Goal: Task Accomplishment & Management: Use online tool/utility

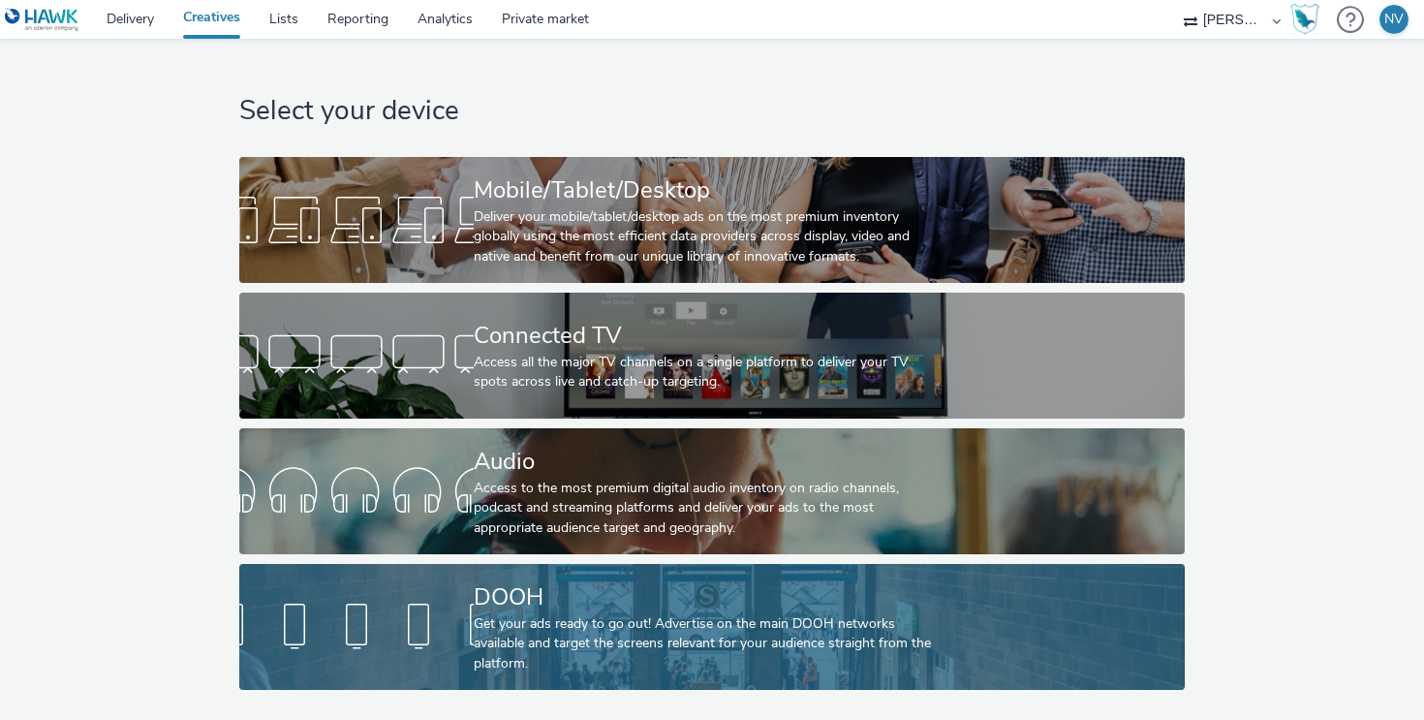
click at [800, 627] on div "Get your ads ready to go out! Advertise on the main DOOH networks available and…" at bounding box center [708, 643] width 469 height 59
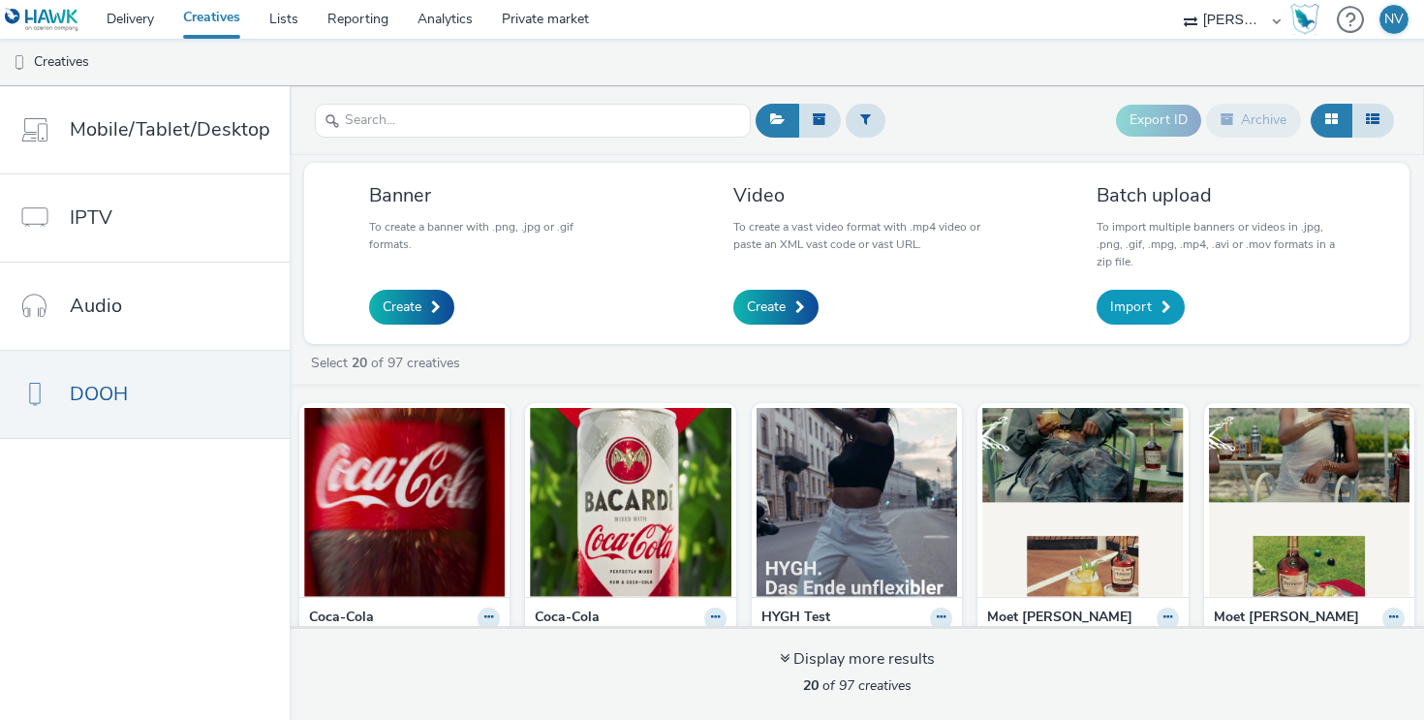
click at [1166, 312] on span at bounding box center [1166, 307] width 10 height 14
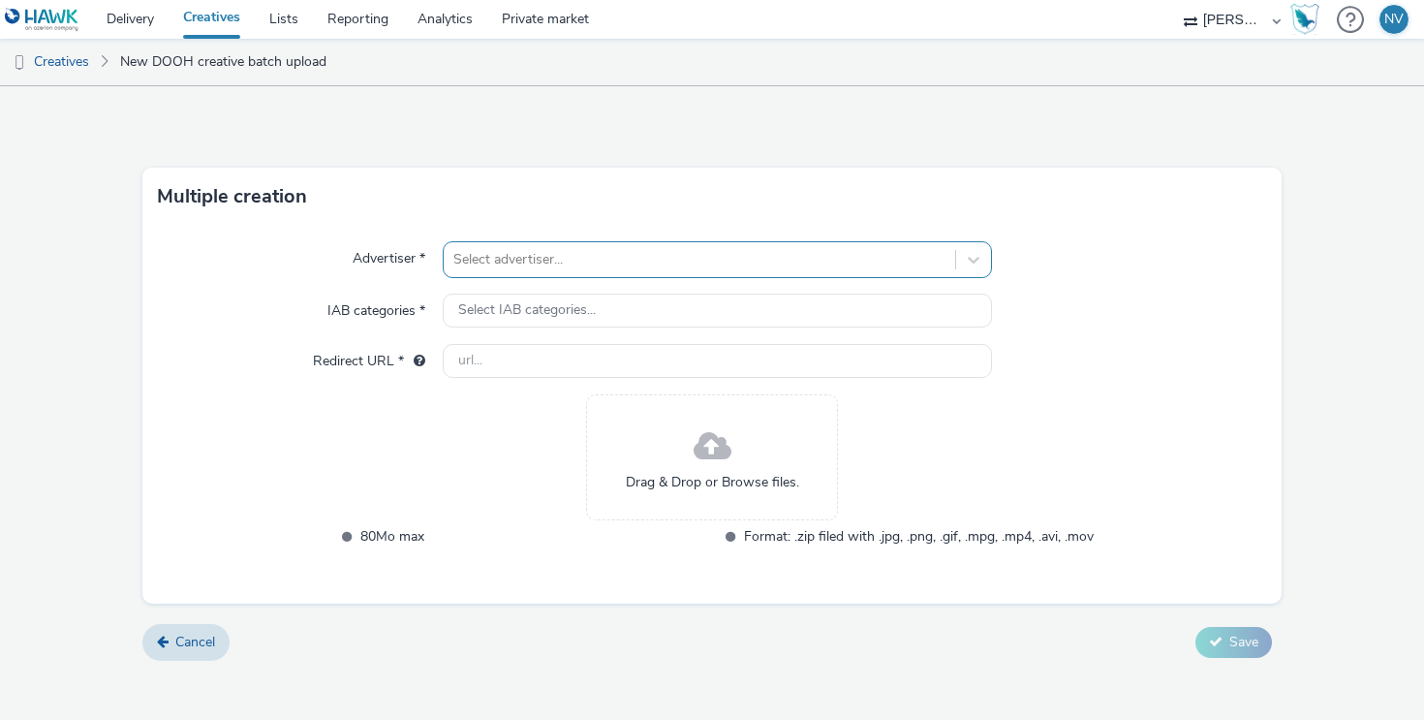
click at [573, 262] on div at bounding box center [699, 259] width 492 height 23
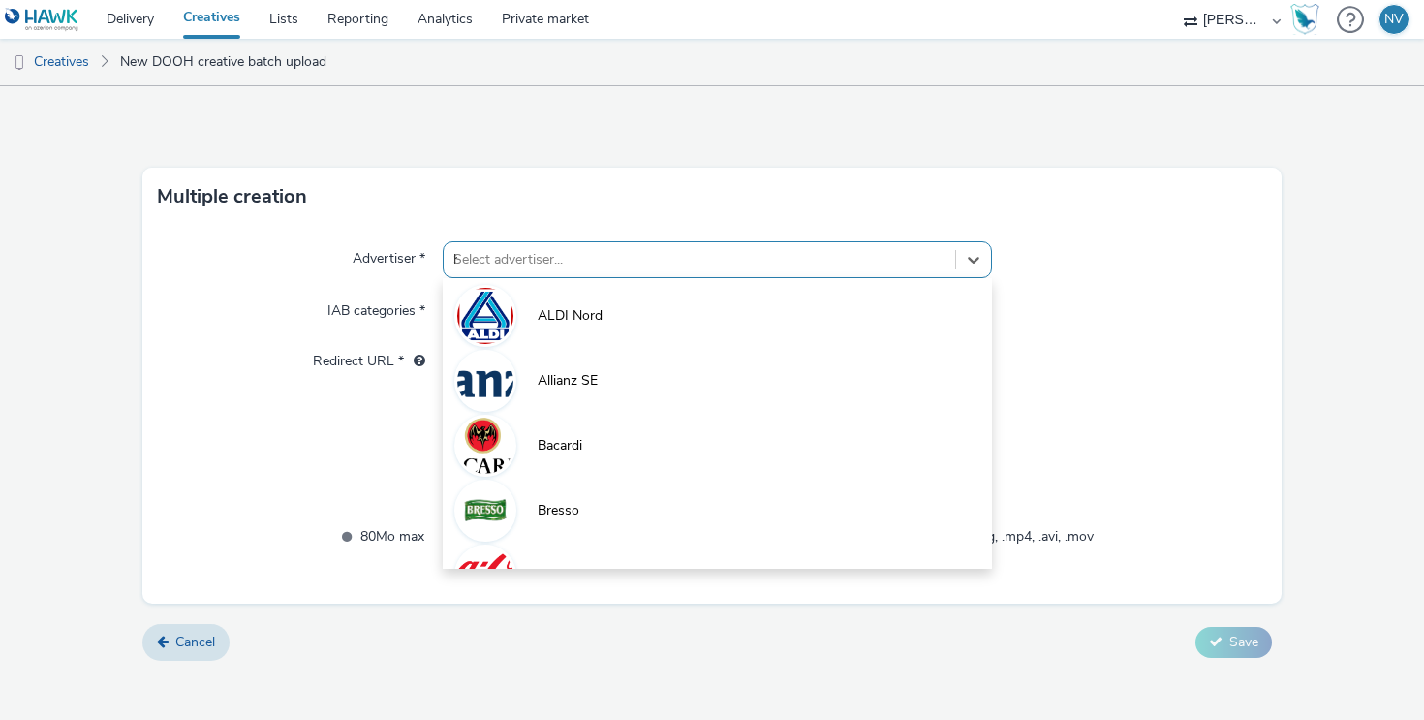
type input "ha"
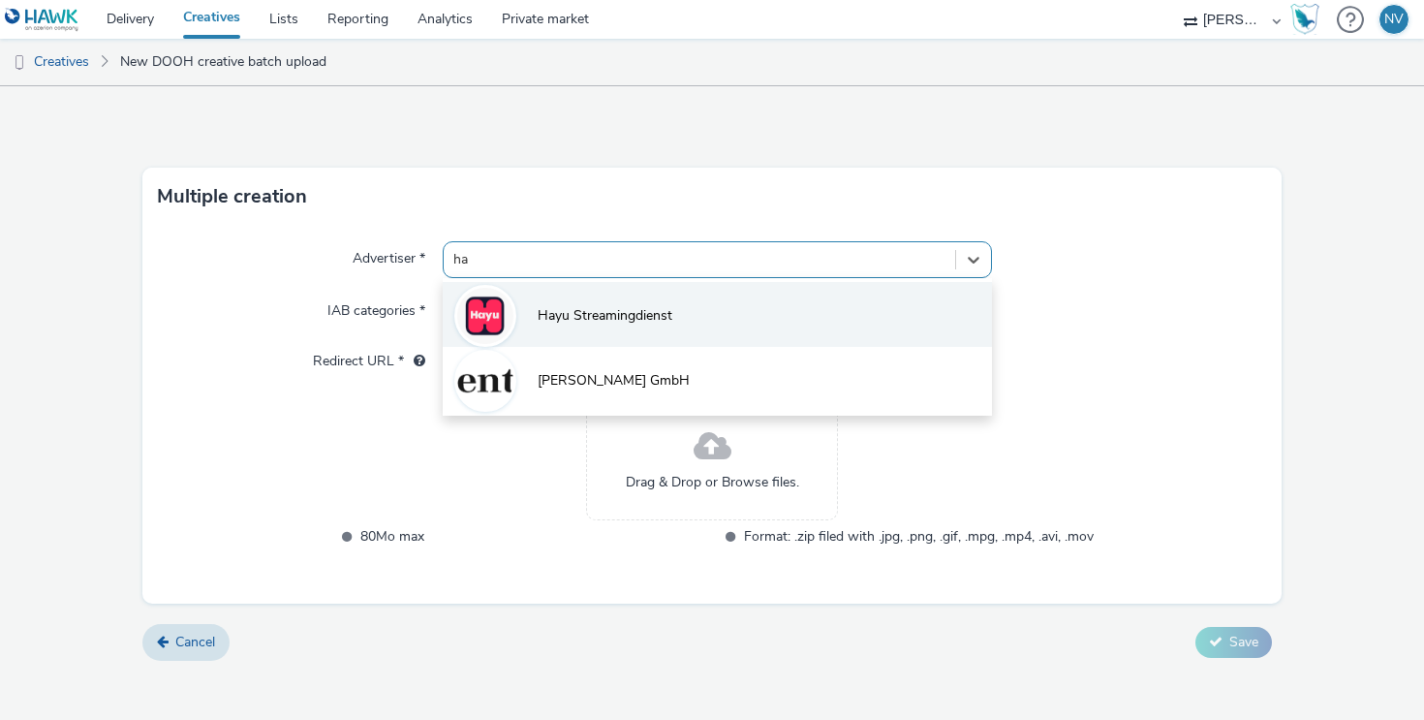
click at [579, 318] on span "Hayu Streamingdienst" at bounding box center [605, 315] width 135 height 19
type input "http://hayu.com"
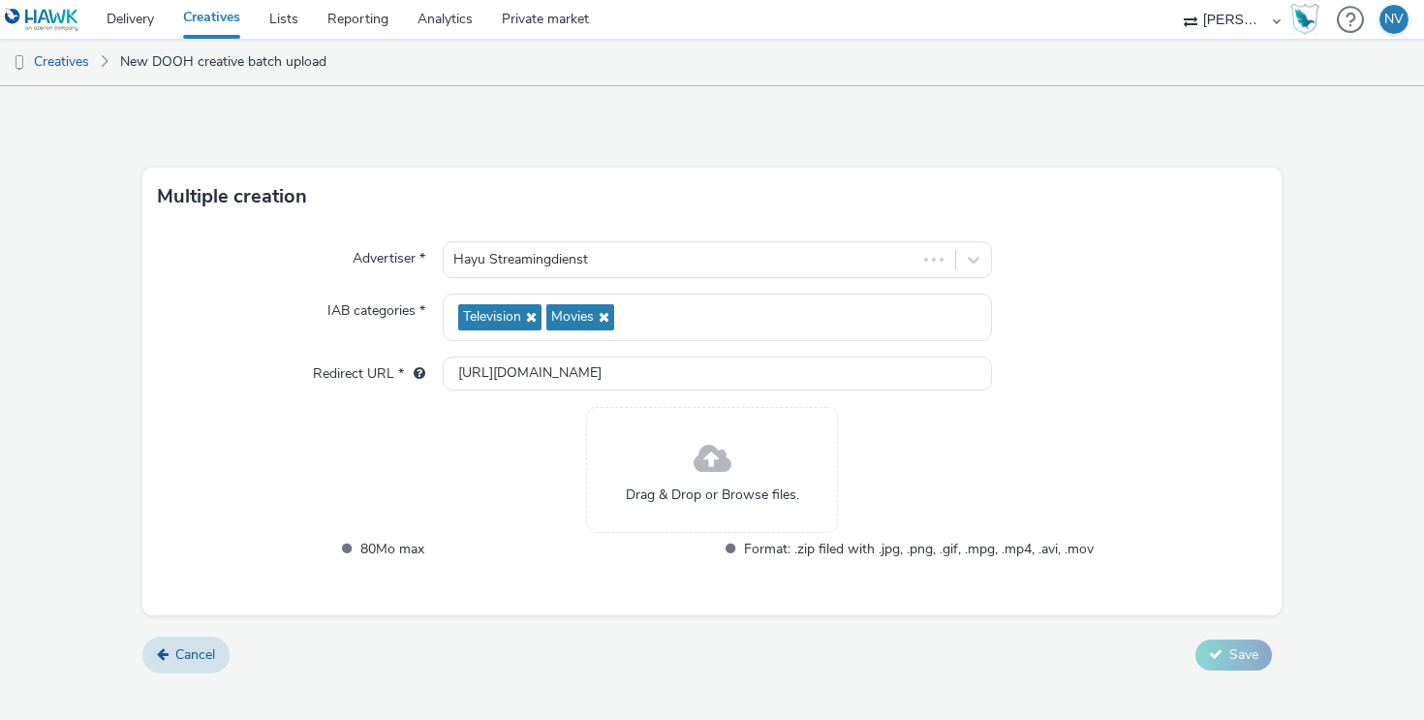
click at [725, 503] on span "Drag & Drop or Browse files." at bounding box center [712, 494] width 173 height 19
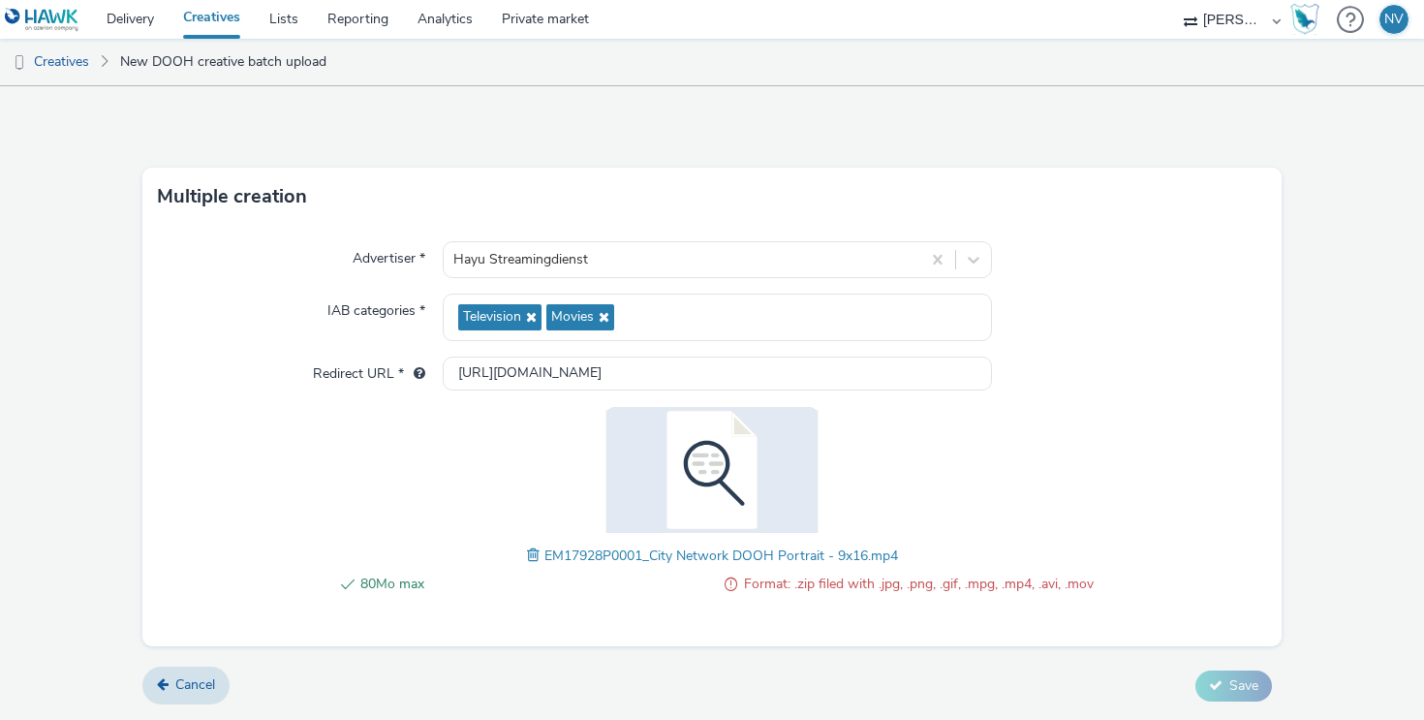
click at [970, 481] on div "80Mo max Format: .zip filed with .jpg, .png, .gif, .mpg, .mp4, .avi, .mov EM179…" at bounding box center [712, 511] width 762 height 208
click at [733, 587] on span at bounding box center [730, 583] width 13 height 23
click at [529, 553] on span at bounding box center [535, 554] width 17 height 21
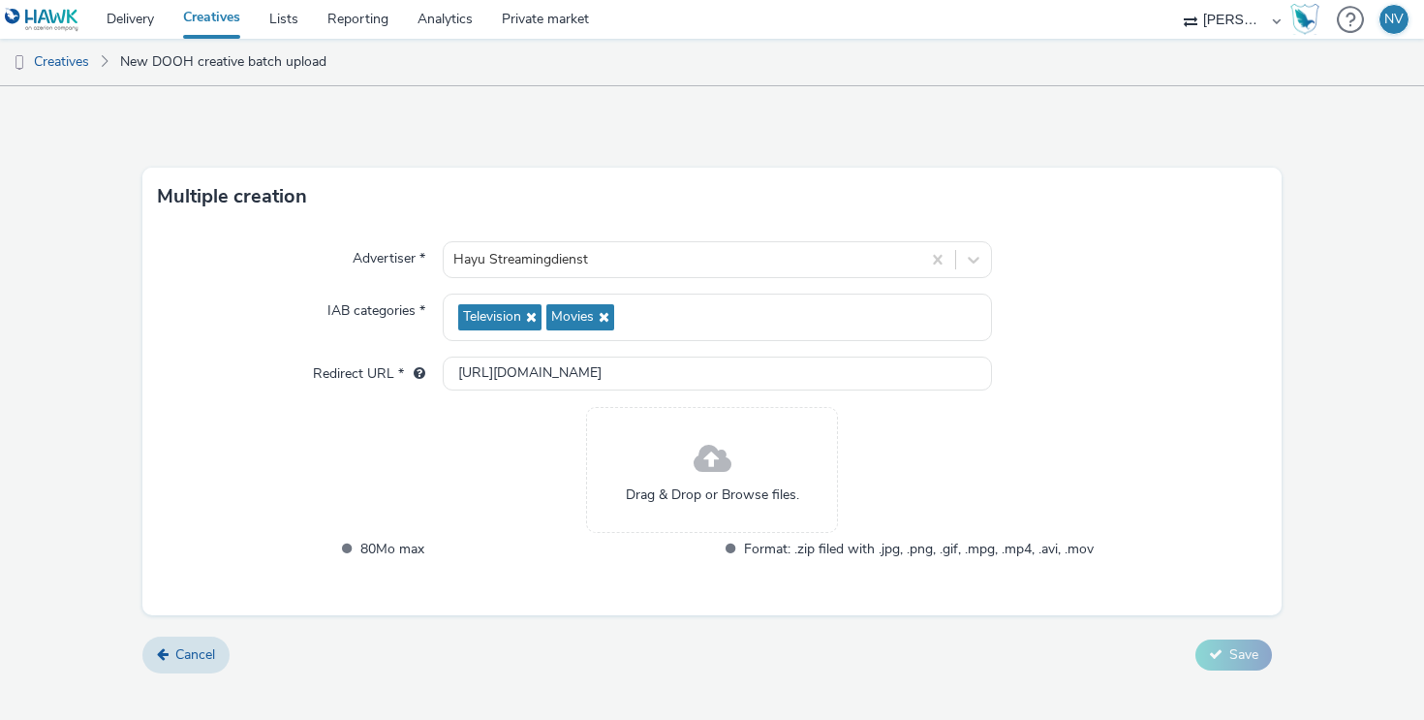
click at [726, 460] on span at bounding box center [712, 459] width 38 height 51
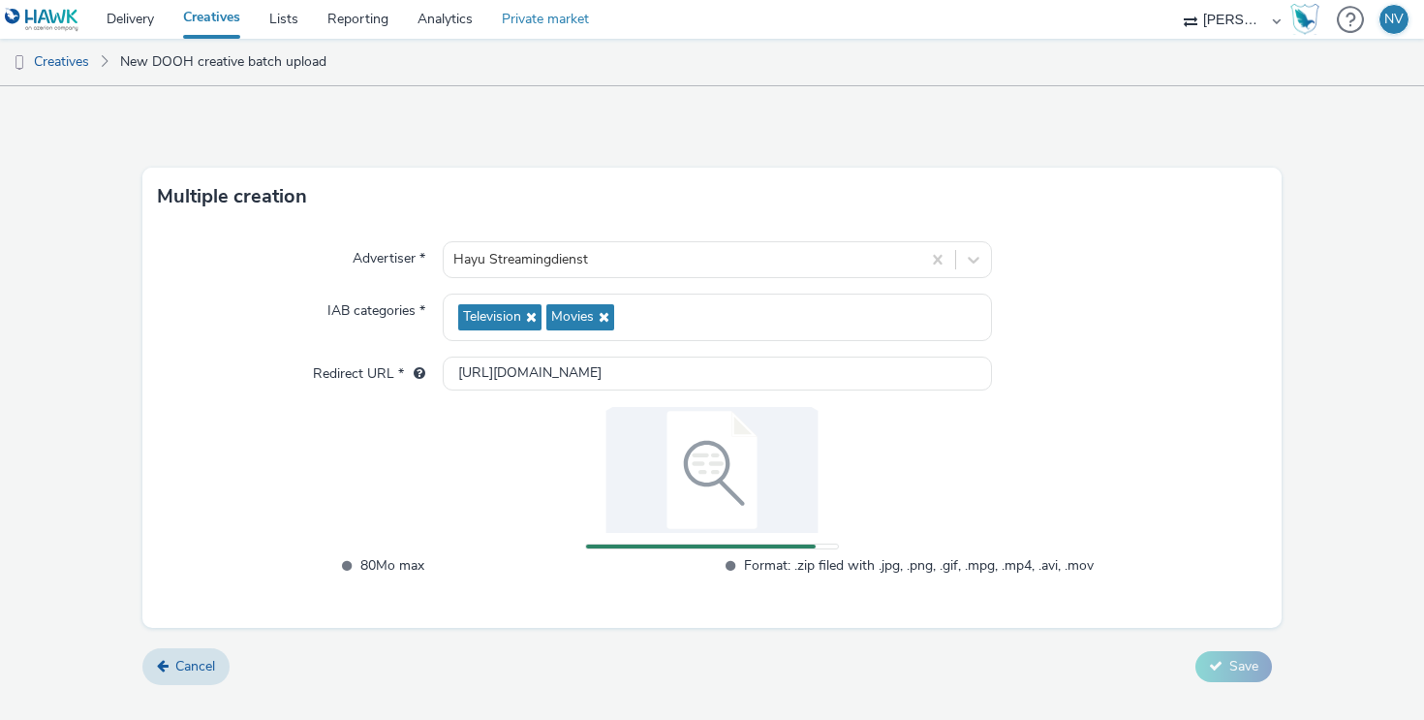
click at [551, 17] on link "Private market" at bounding box center [545, 19] width 116 height 39
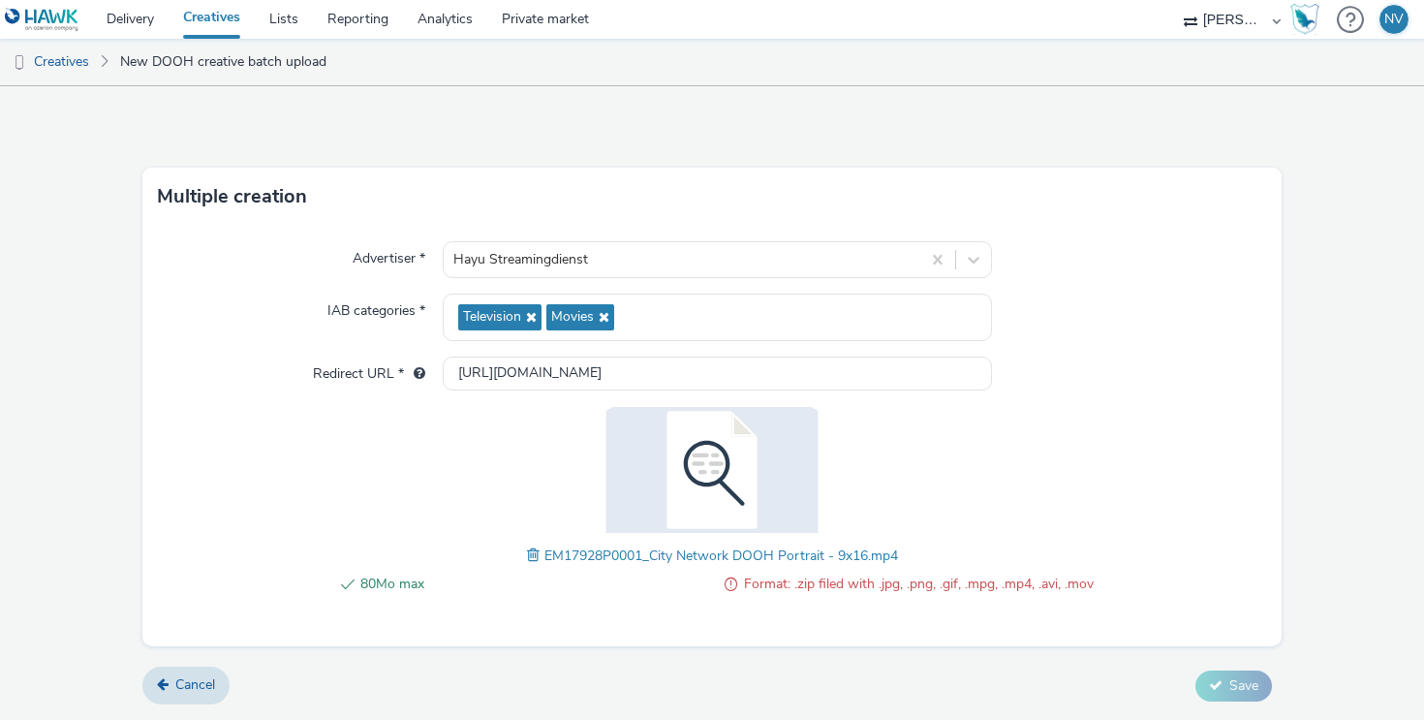
click at [1060, 588] on span "Format: .zip filed with .jpg, .png, .gif, .mpg, .mp4, .avi, .mov" at bounding box center [919, 583] width 350 height 23
click at [171, 686] on link "Cancel" at bounding box center [185, 684] width 87 height 37
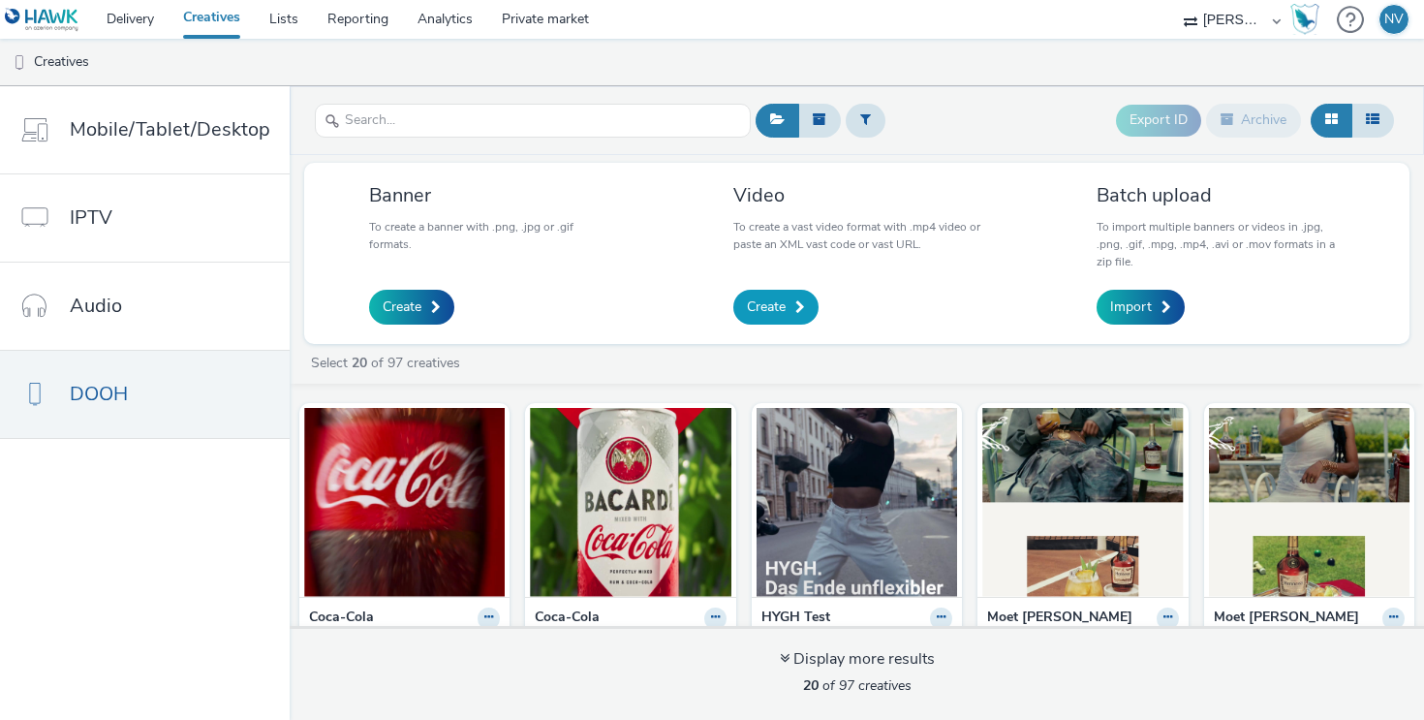
click at [781, 309] on span "Create" at bounding box center [766, 306] width 39 height 19
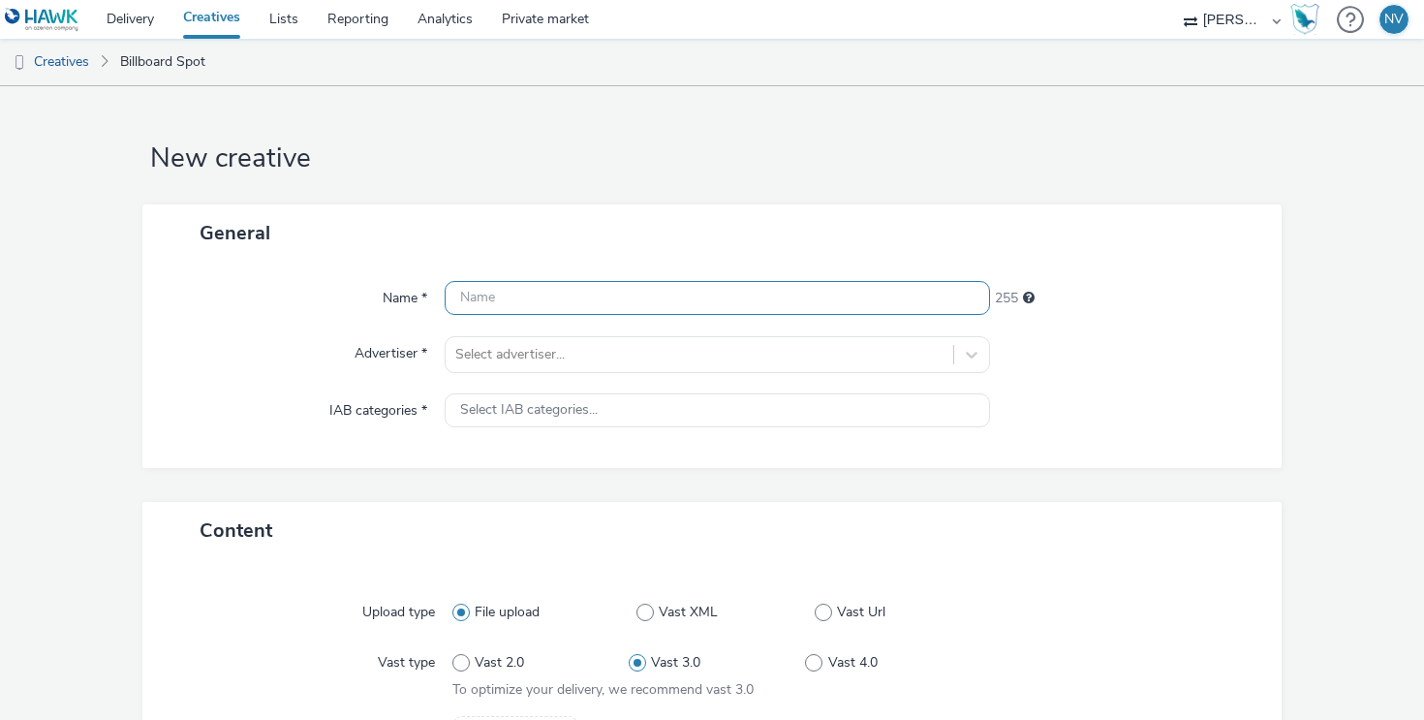
click at [695, 308] on input "text" at bounding box center [717, 298] width 545 height 34
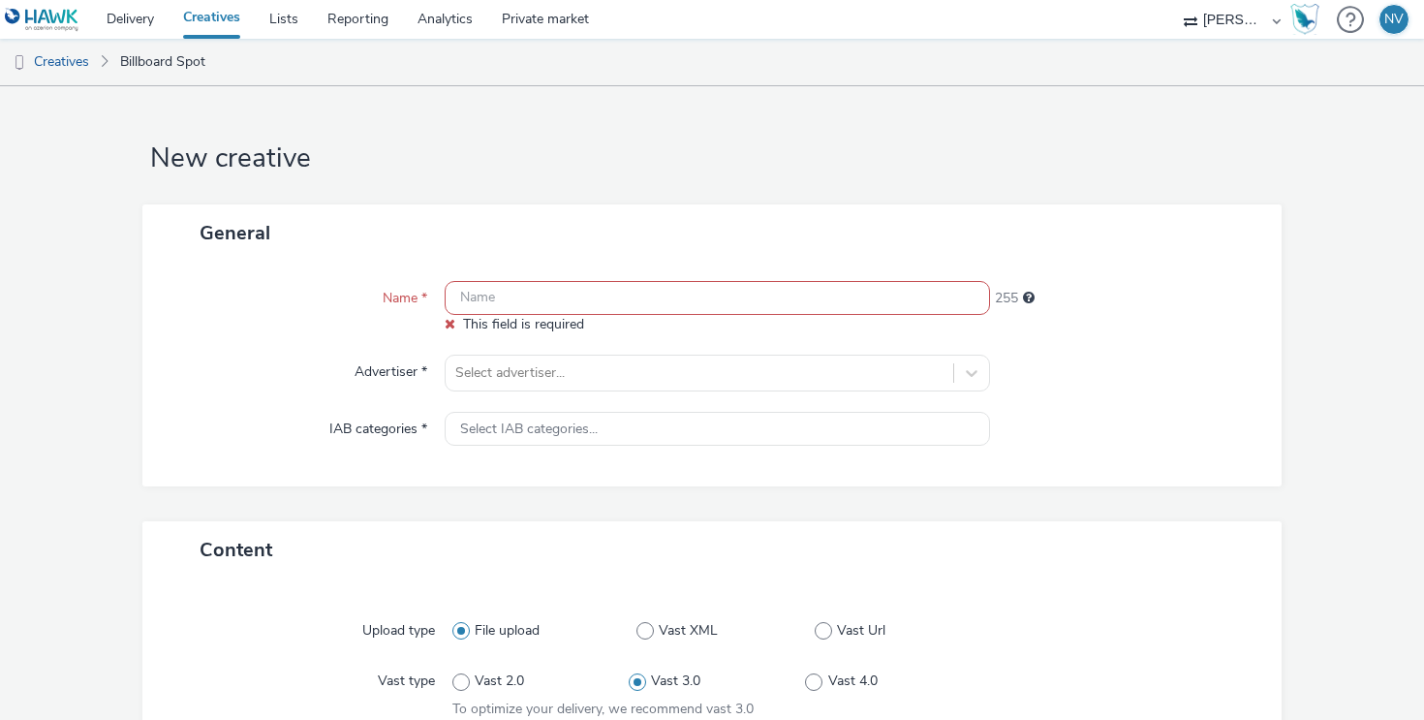
click at [1208, 369] on div at bounding box center [1126, 372] width 273 height 37
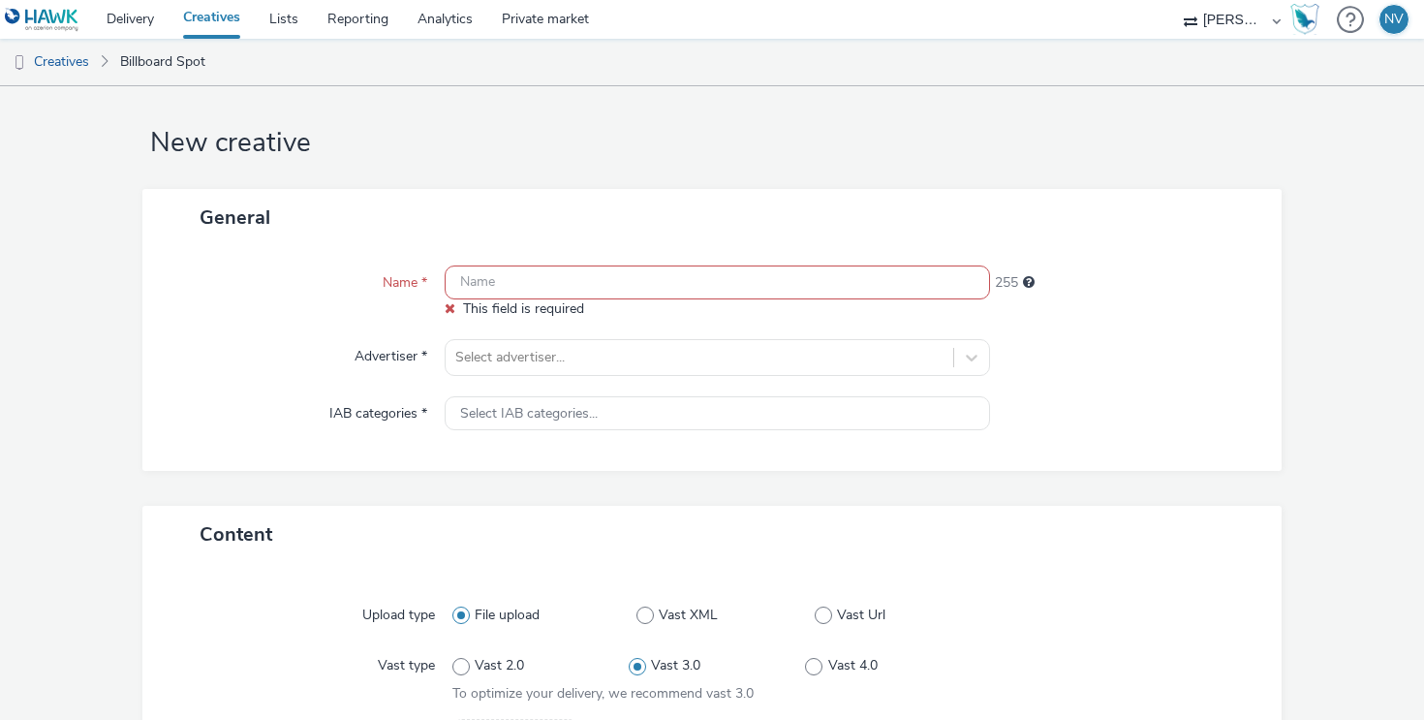
scroll to position [27, 0]
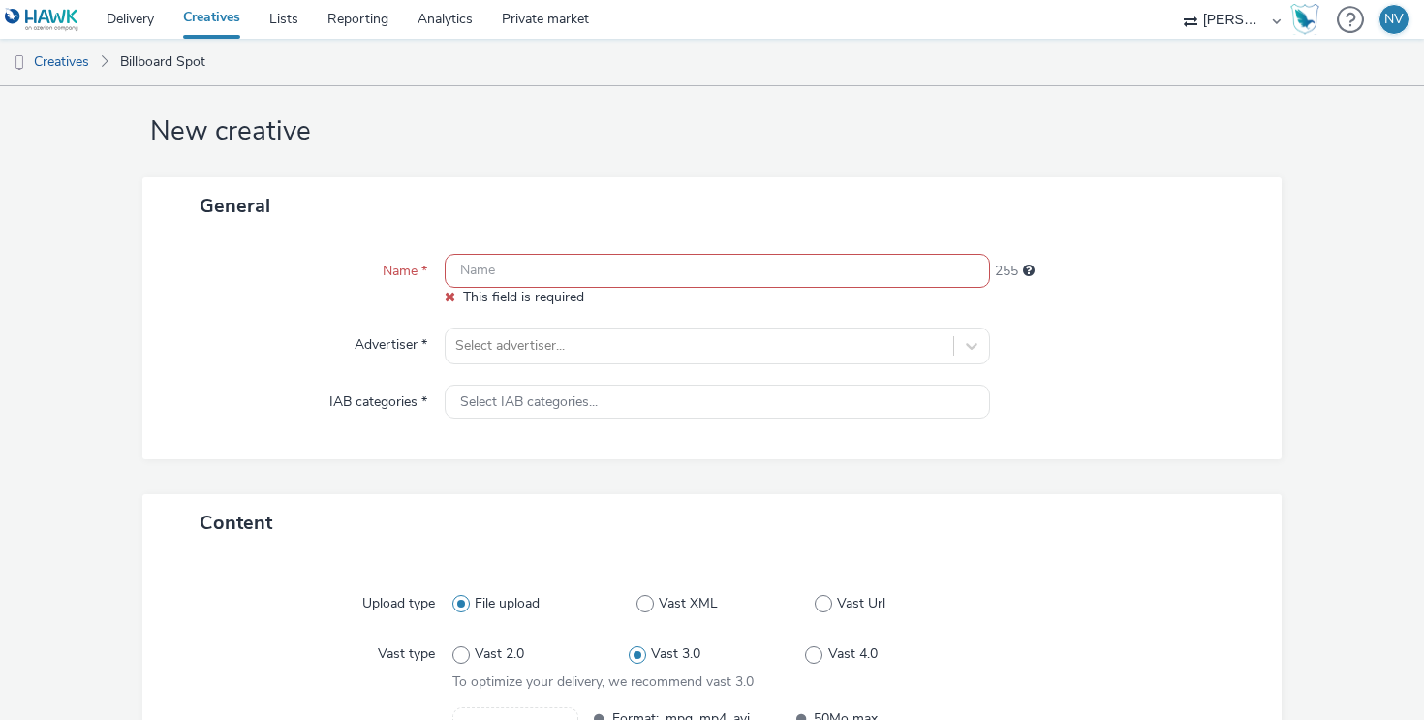
click at [884, 324] on div "Name * This field is required 255 Advertiser * Select advertiser... IAB categor…" at bounding box center [711, 346] width 1139 height 225
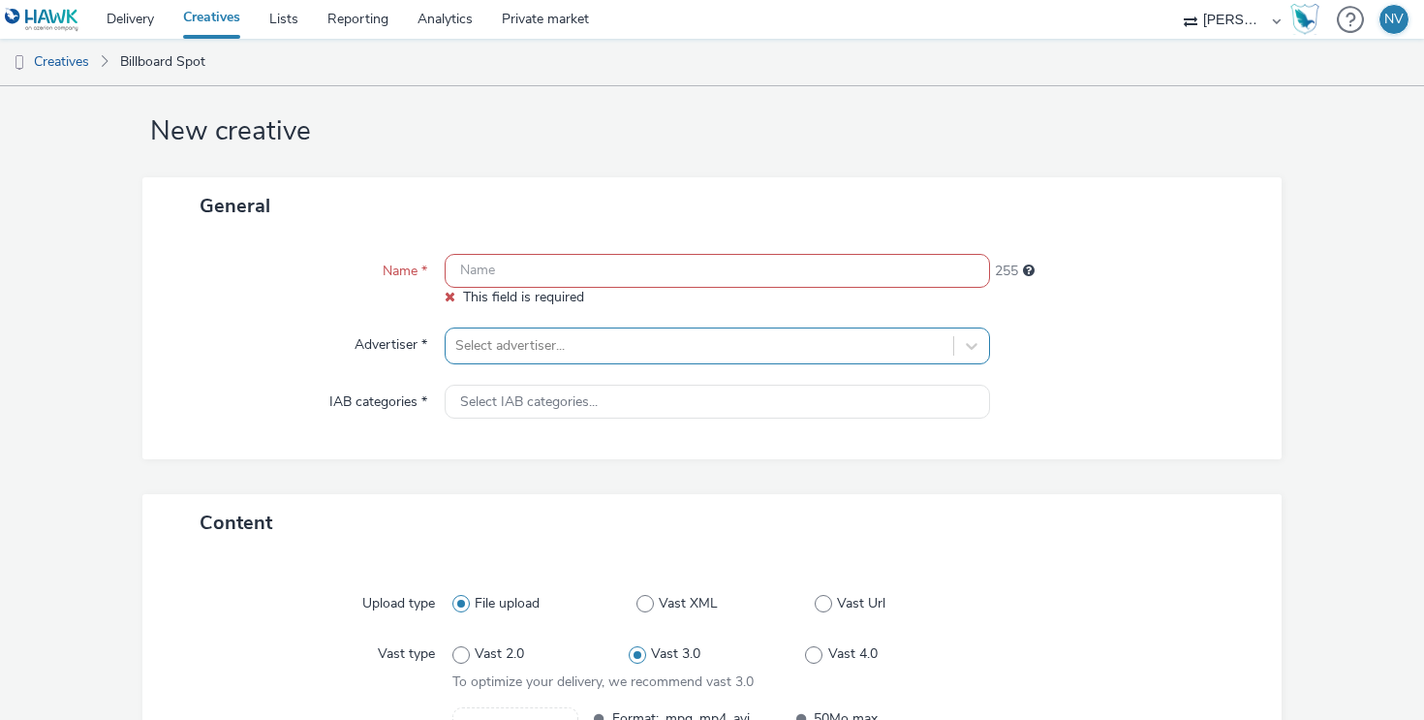
click at [883, 341] on div "Select advertiser..." at bounding box center [717, 345] width 545 height 37
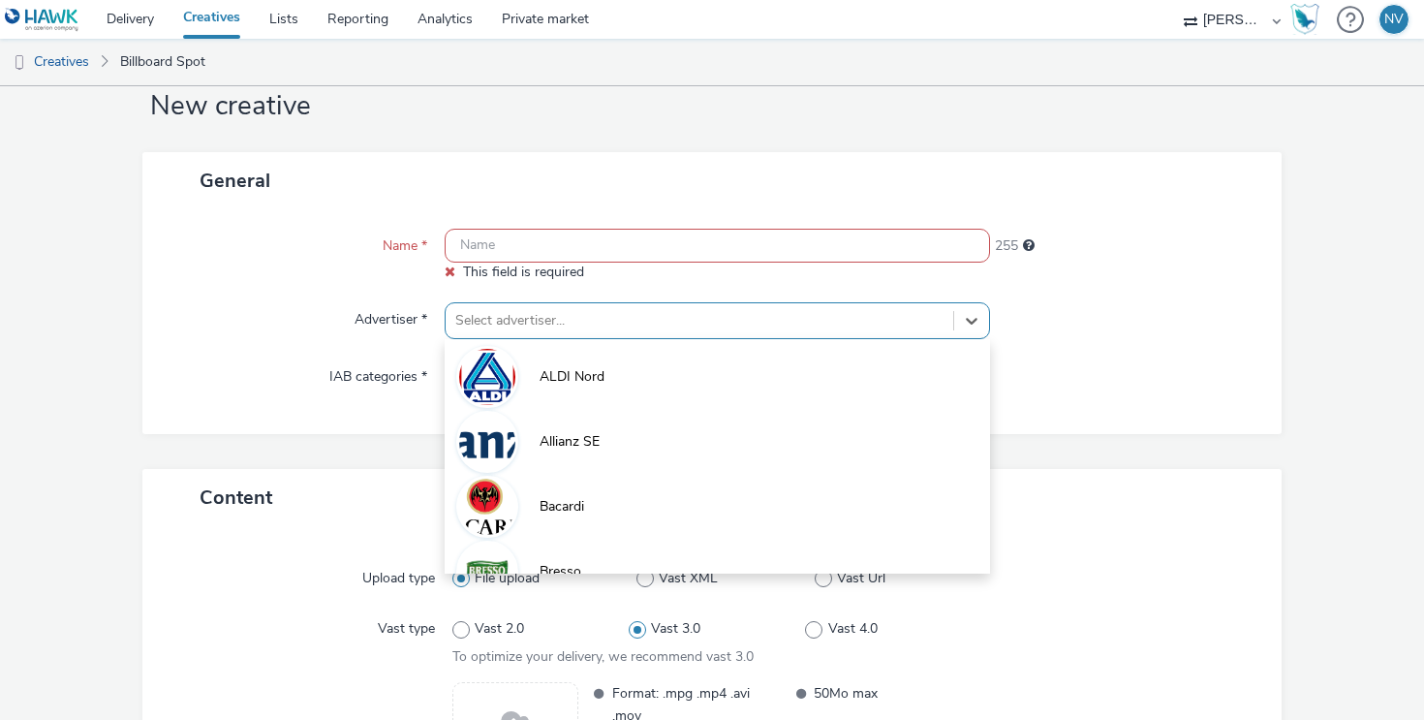
scroll to position [56, 0]
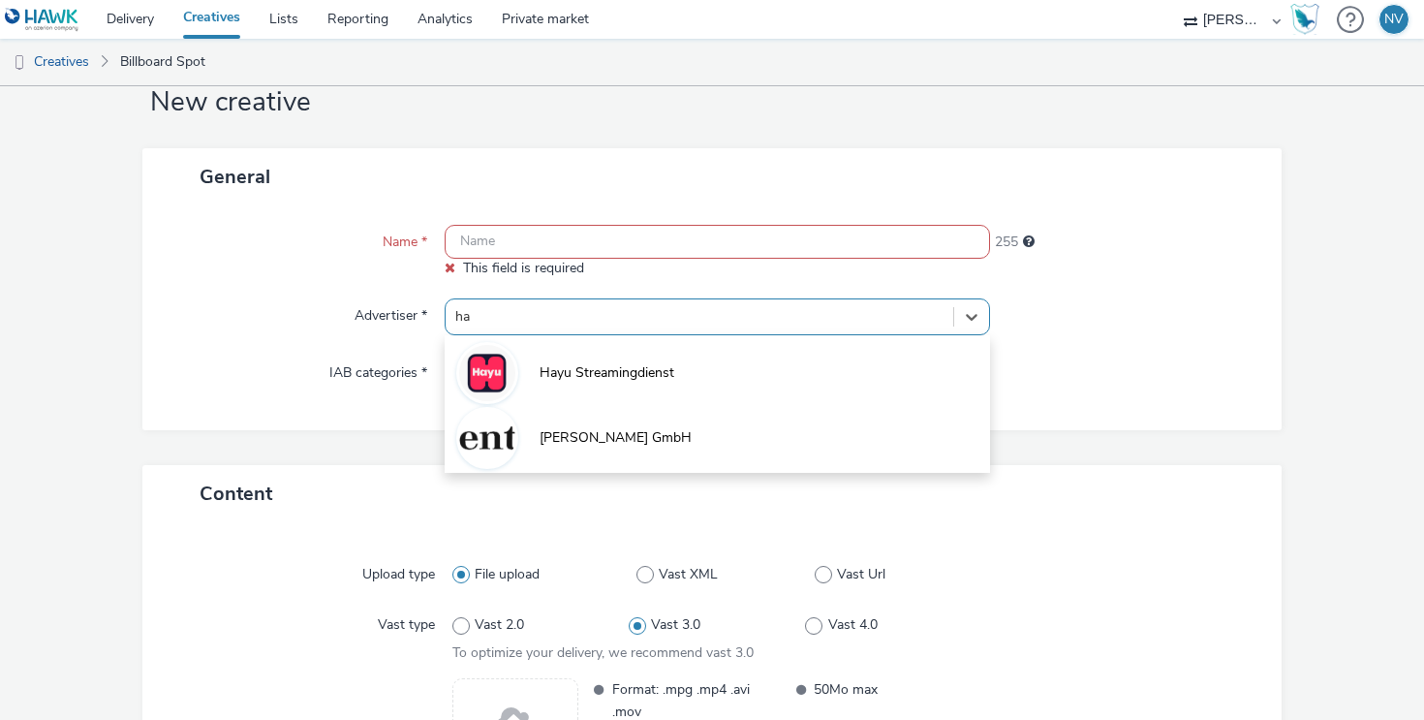
type input "hay"
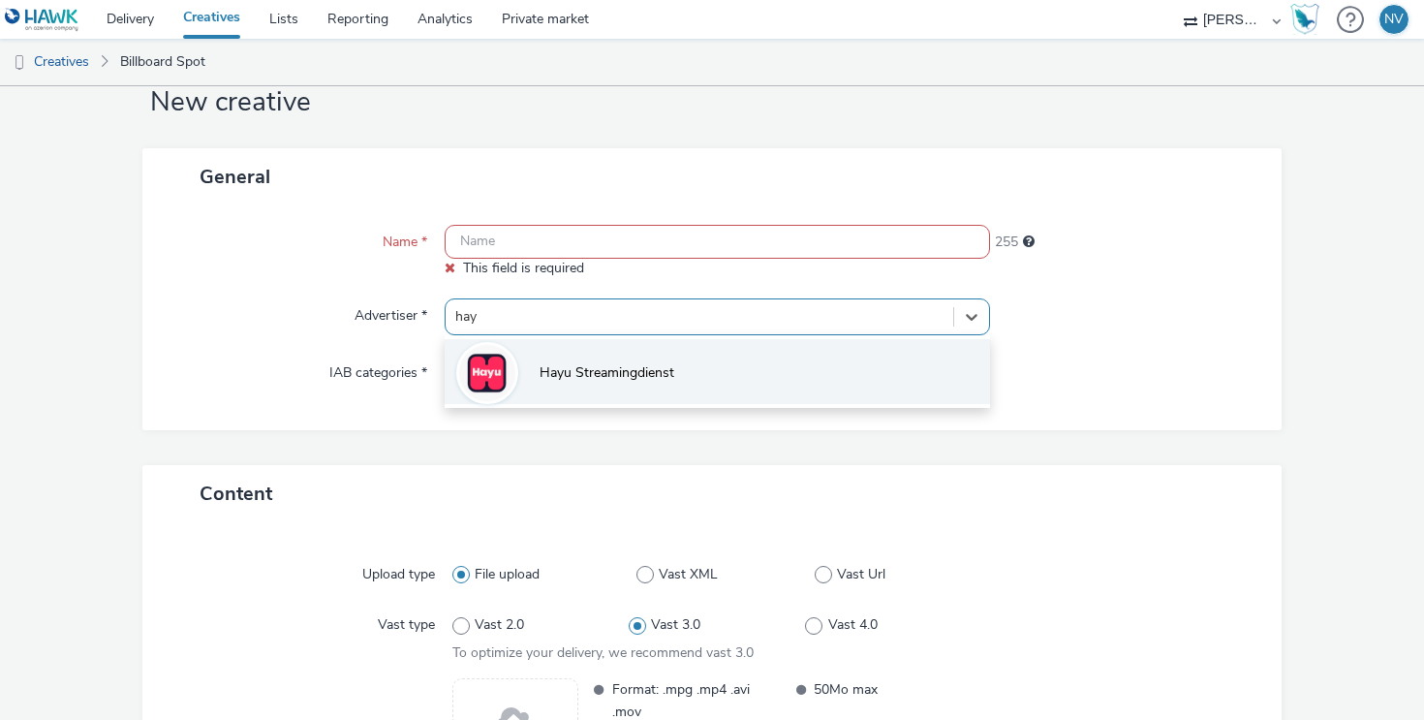
click at [642, 377] on span "Hayu Streamingdienst" at bounding box center [606, 372] width 135 height 19
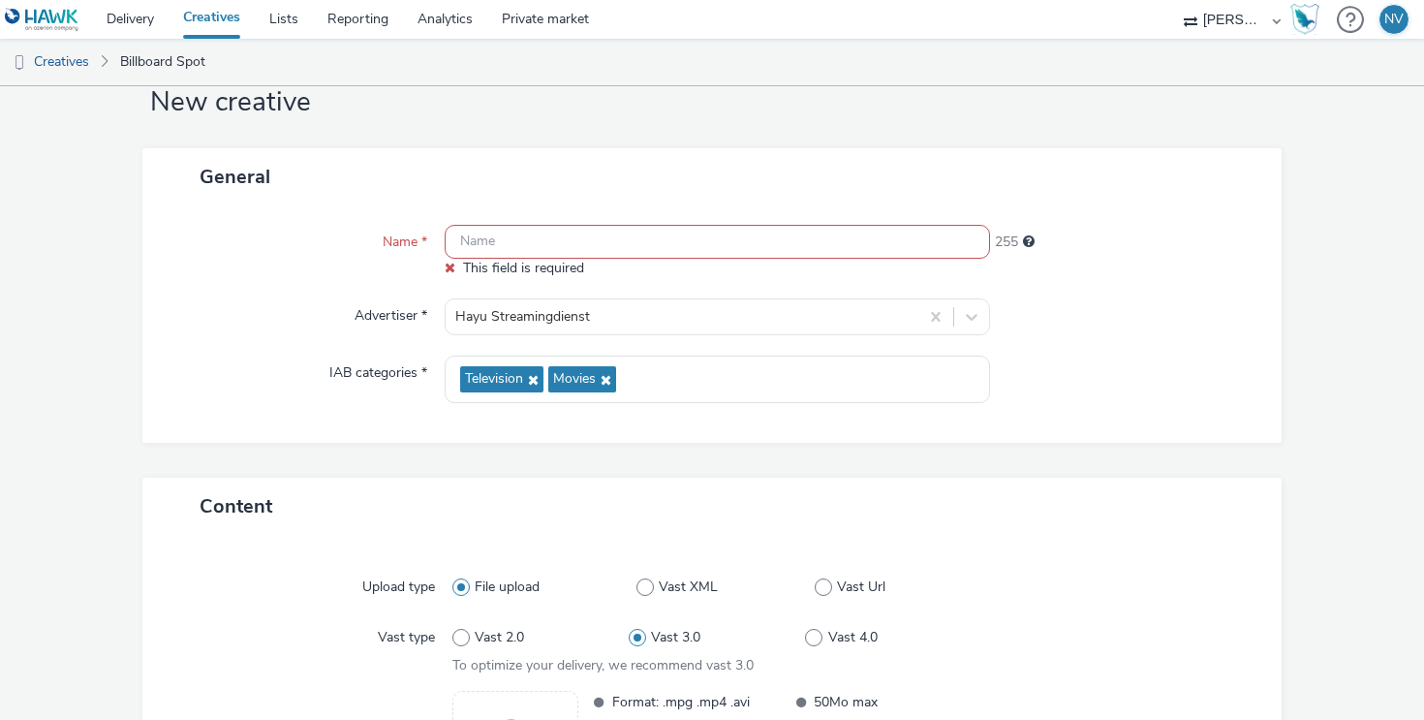
click at [764, 233] on input "text" at bounding box center [717, 242] width 545 height 34
paste input "EM17928P0001_City Network DOOH Portrait - 9x16"
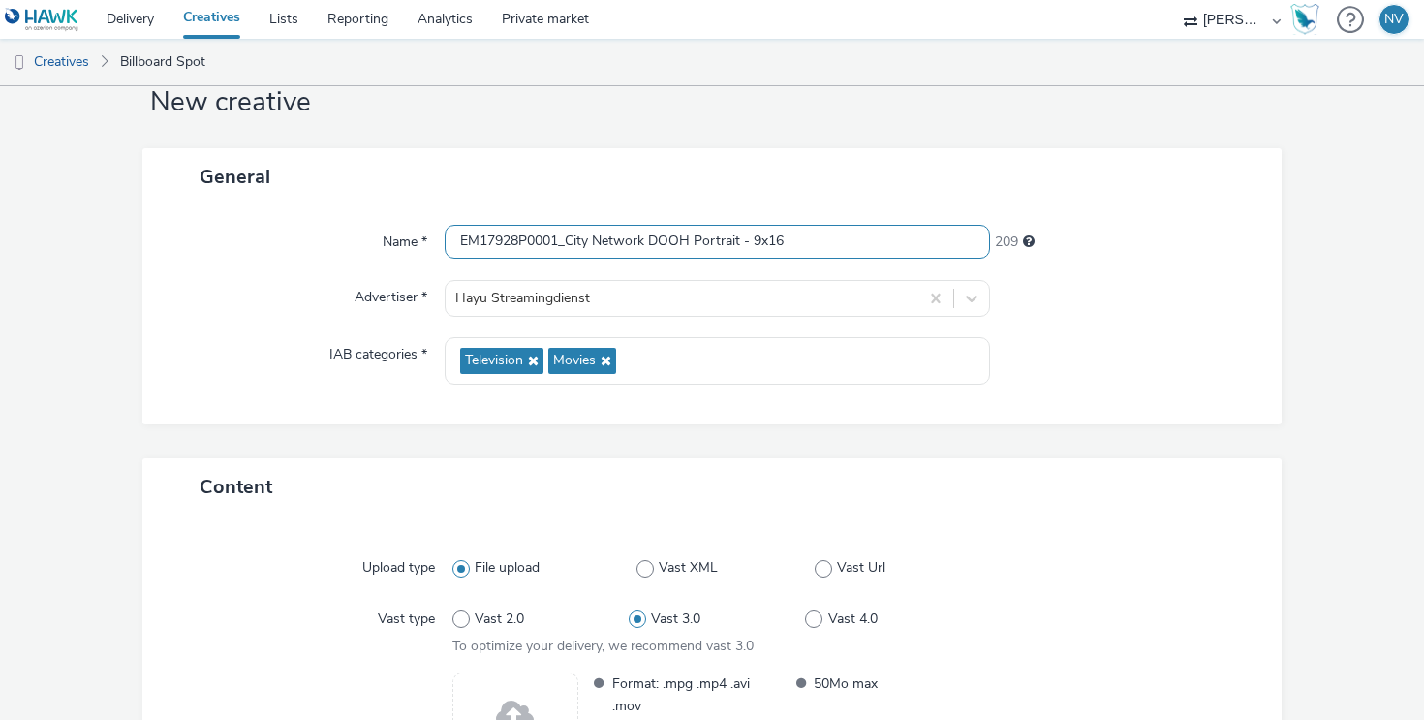
type input "EM17928P0001_City Network DOOH Portrait - 9x16"
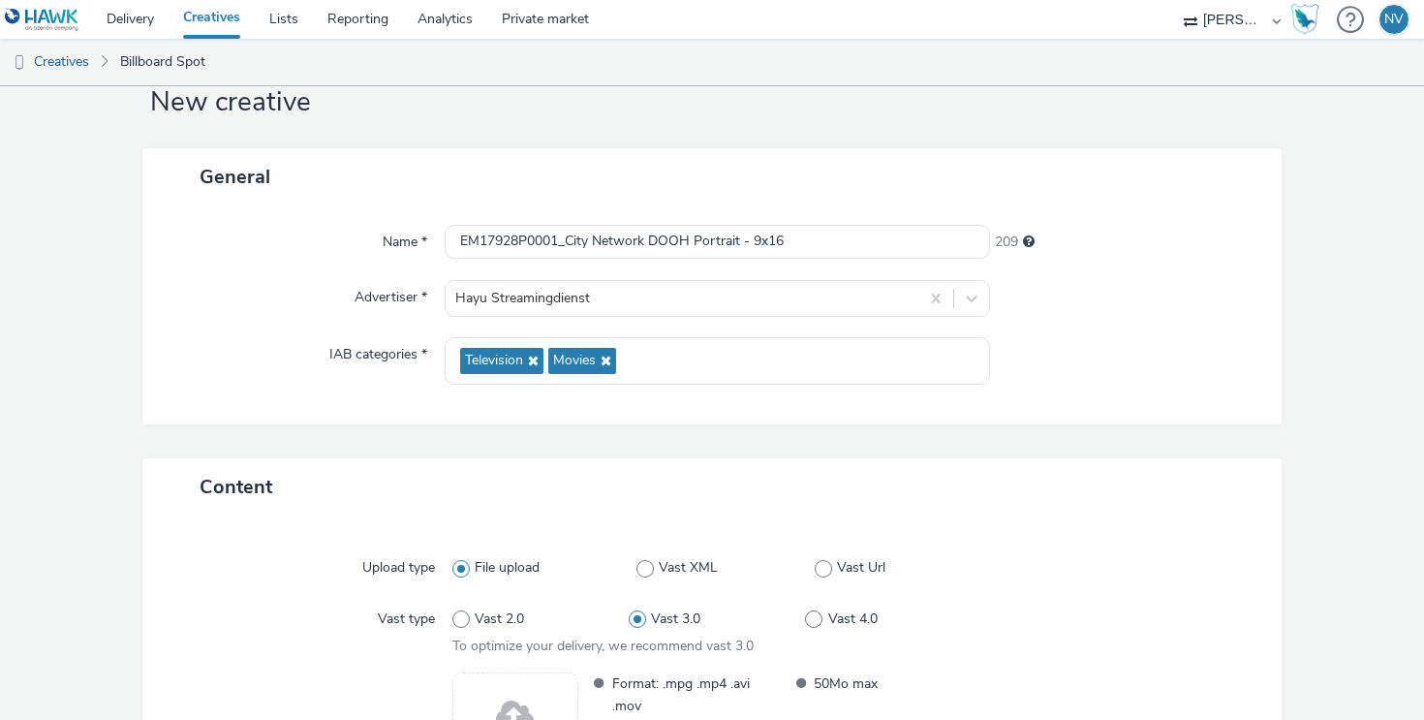
click at [1193, 391] on div "Name * EM17928P0001_City Network DOOH Portrait - 9x16 209 Advertiser * Hayu Str…" at bounding box center [711, 314] width 1139 height 219
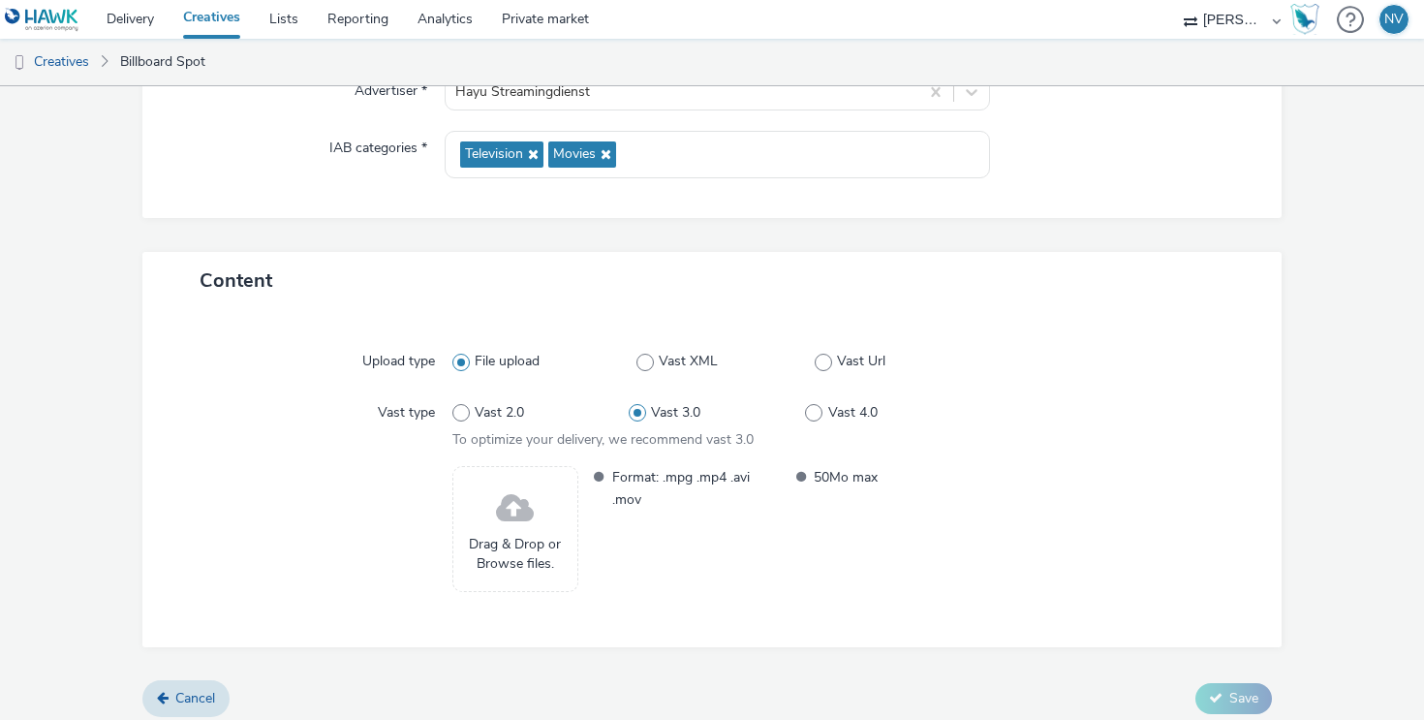
scroll to position [274, 0]
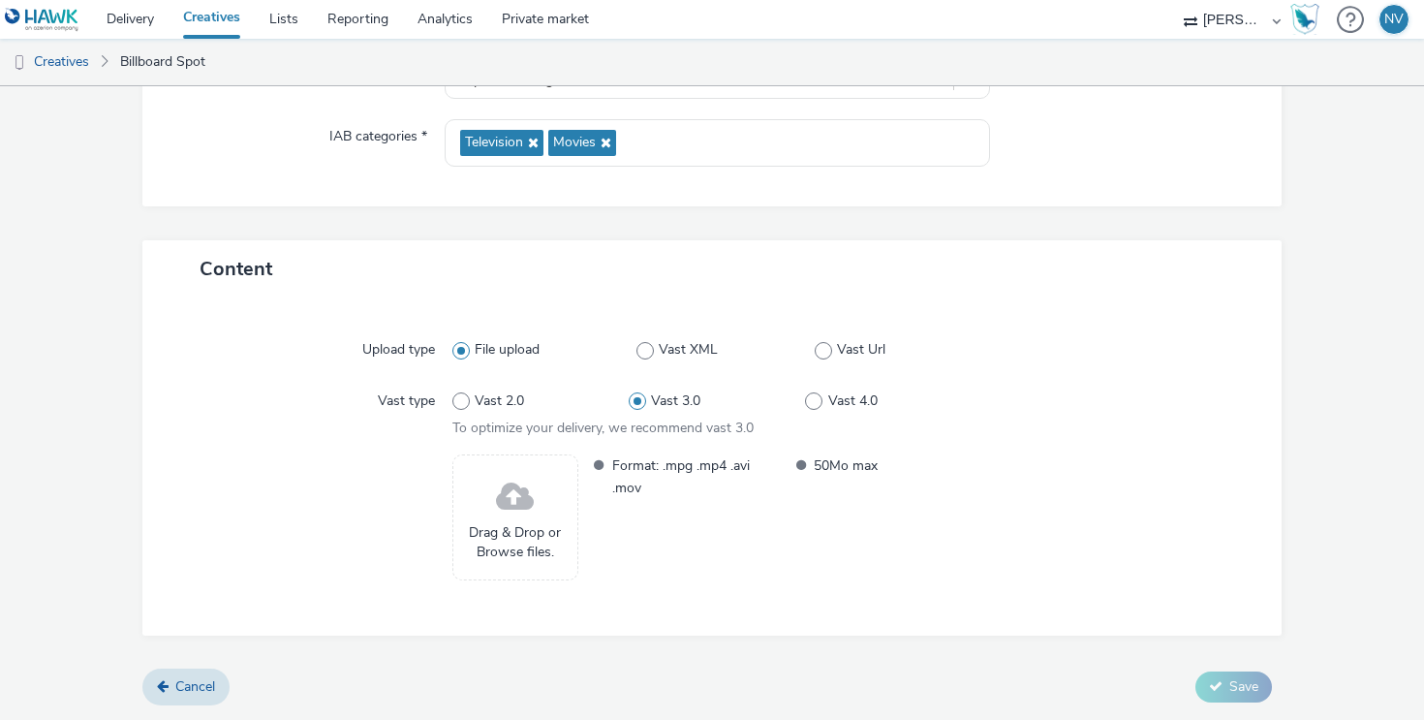
click at [523, 520] on span at bounding box center [515, 497] width 38 height 51
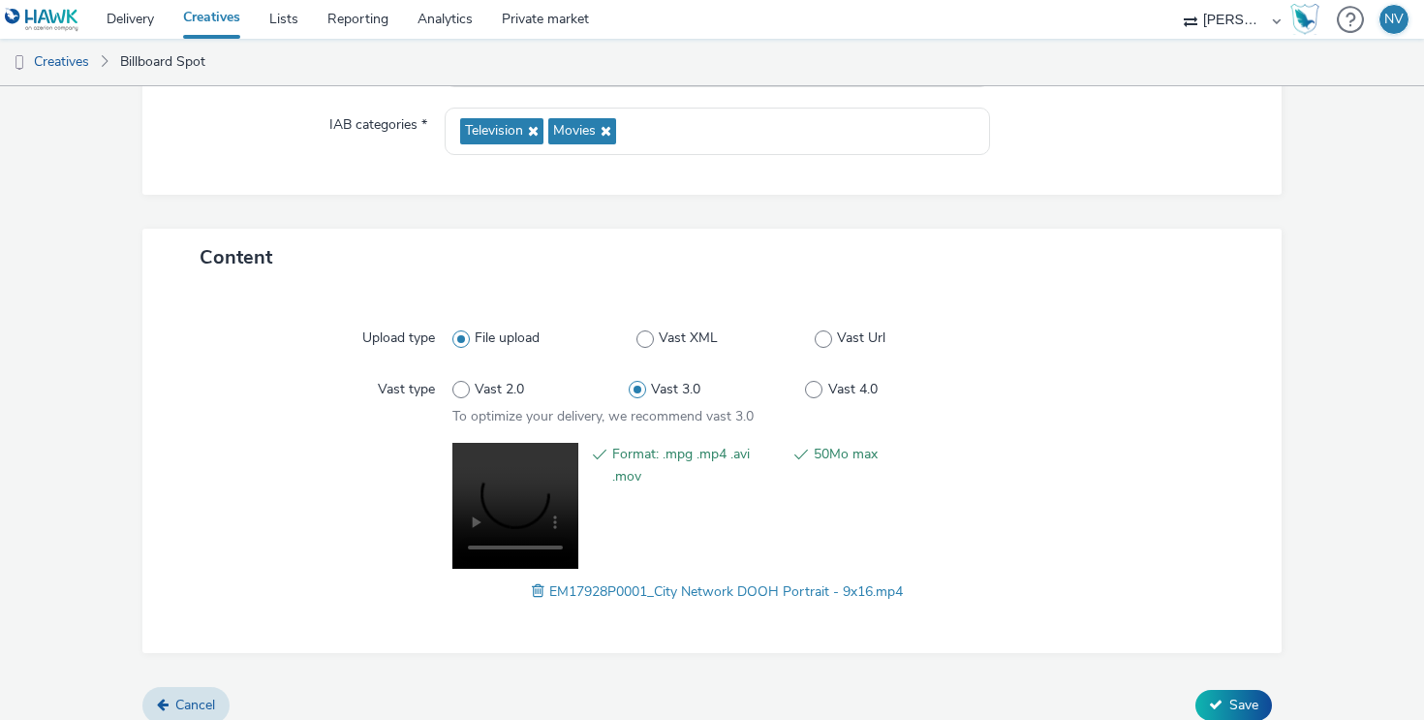
scroll to position [303, 0]
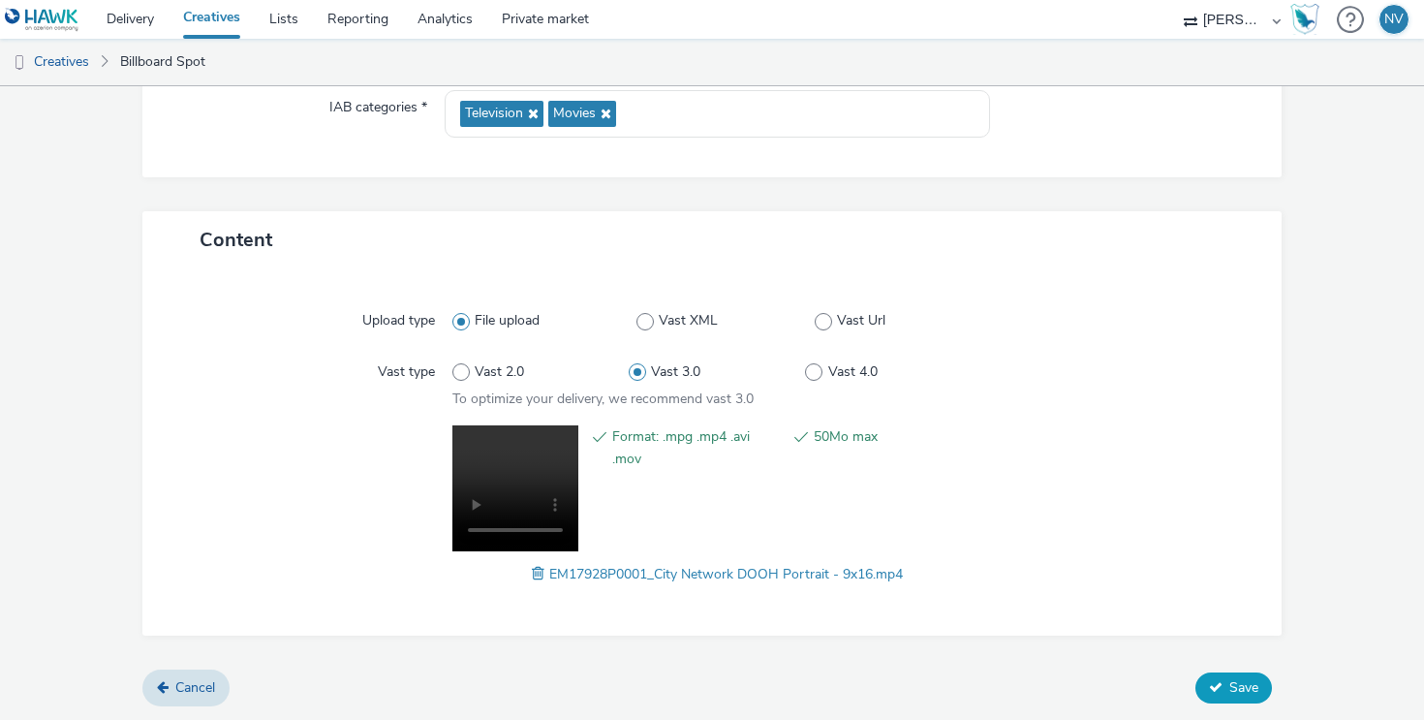
click at [1238, 686] on span "Save" at bounding box center [1243, 687] width 29 height 18
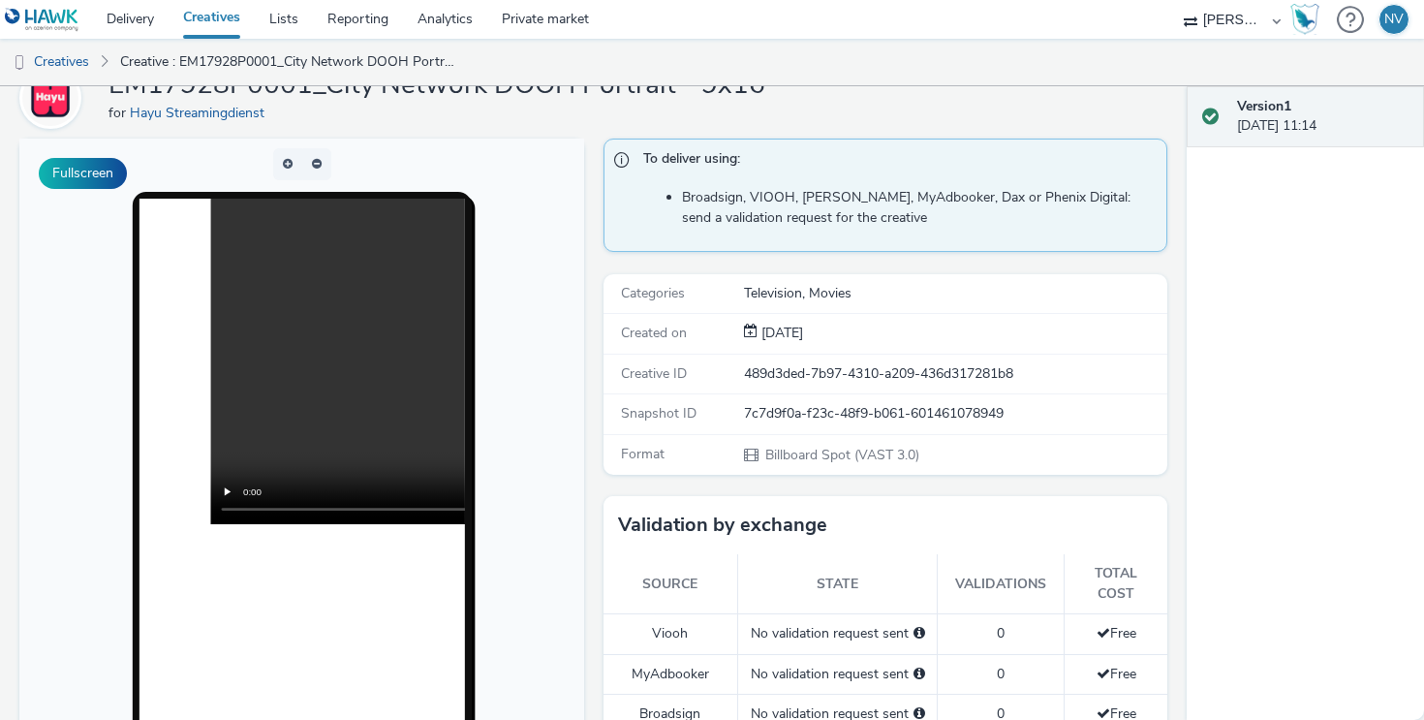
scroll to position [82, 0]
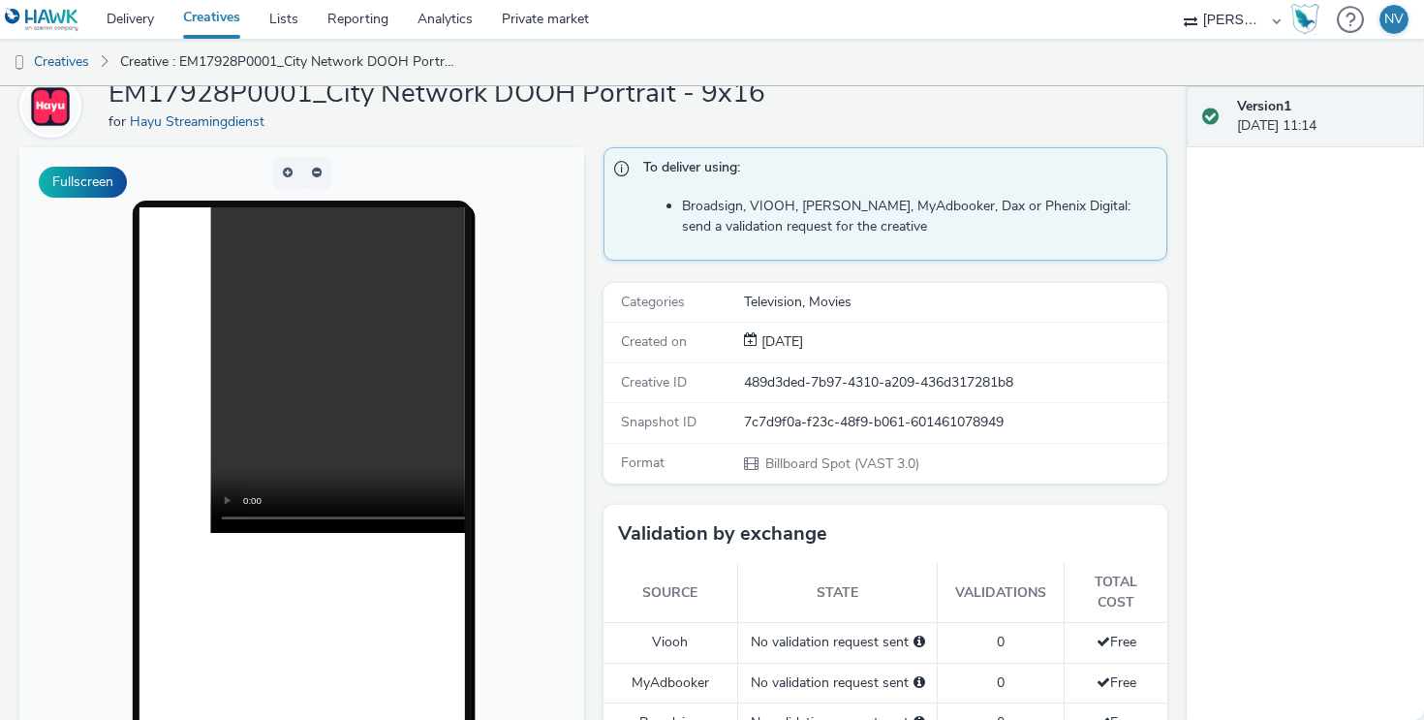
click at [330, 486] on video at bounding box center [535, 369] width 651 height 325
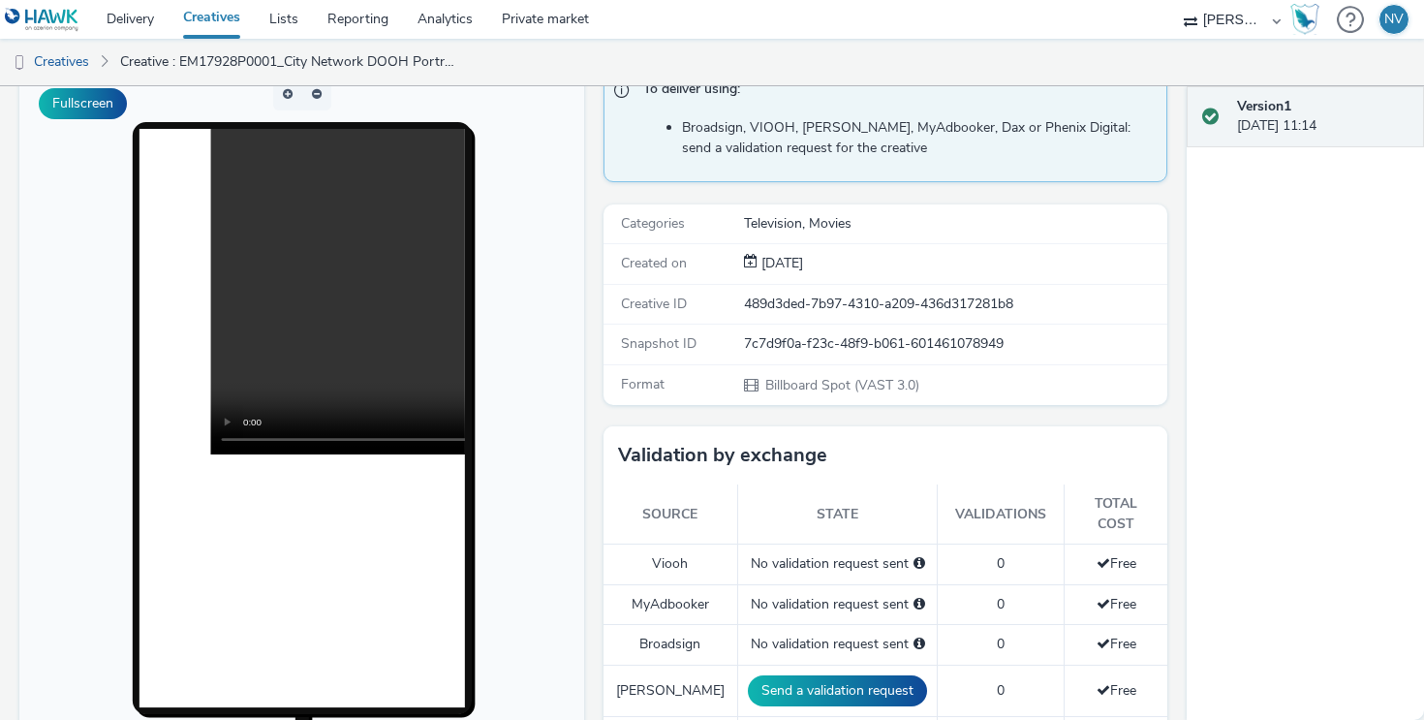
scroll to position [61, 0]
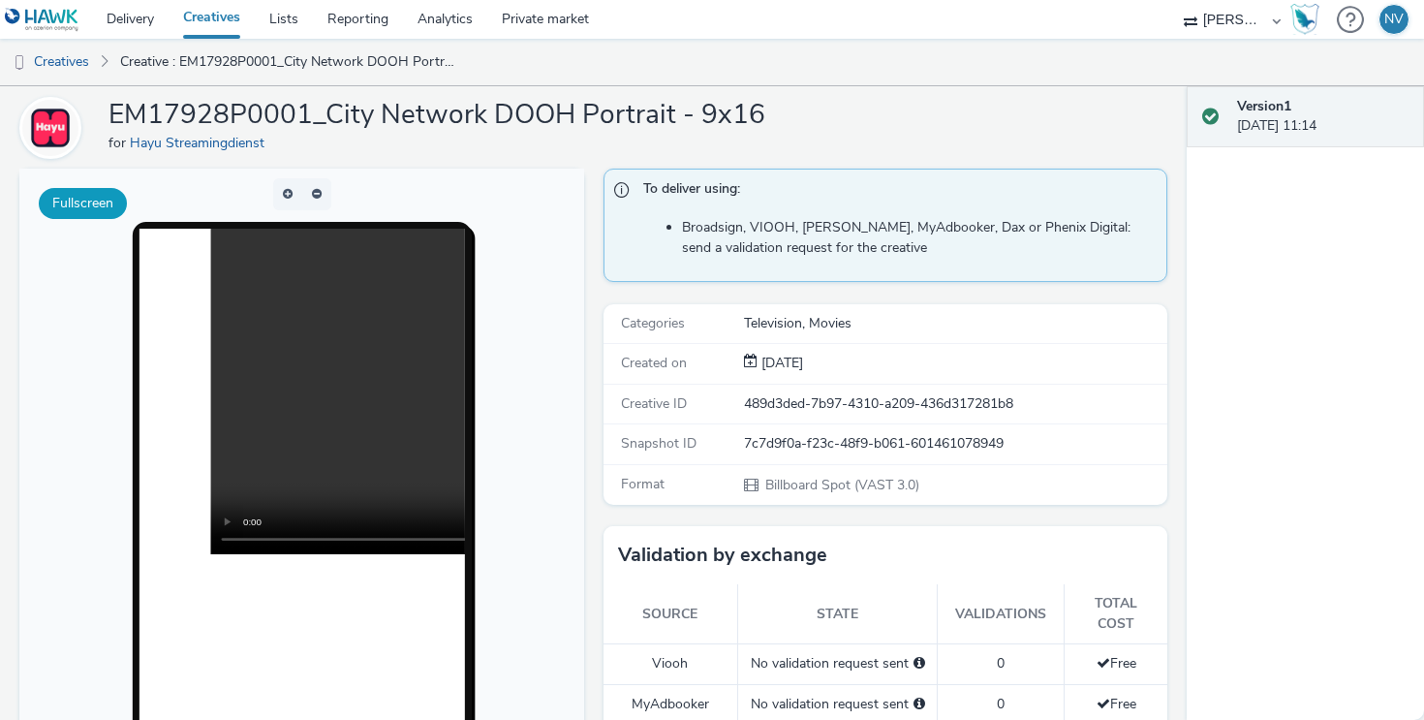
click at [100, 193] on button "Fullscreen" at bounding box center [83, 203] width 88 height 31
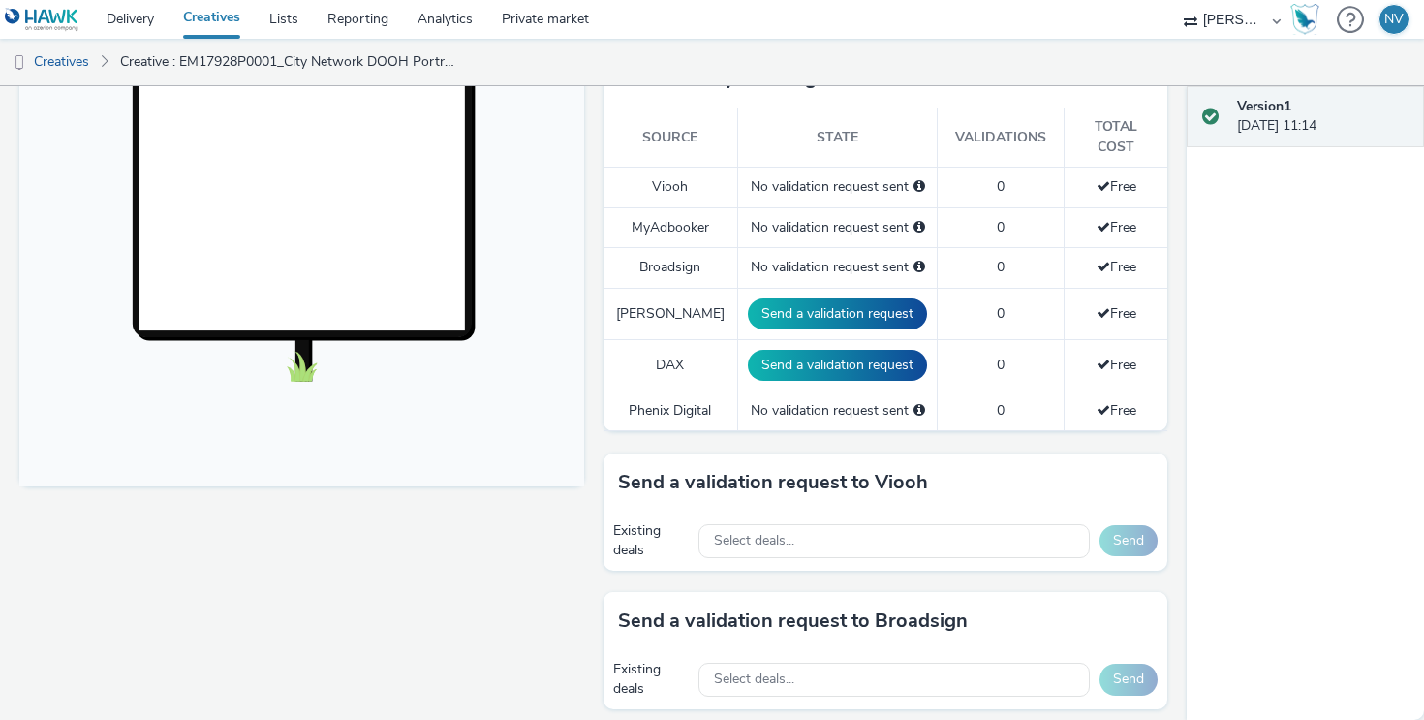
scroll to position [0, 0]
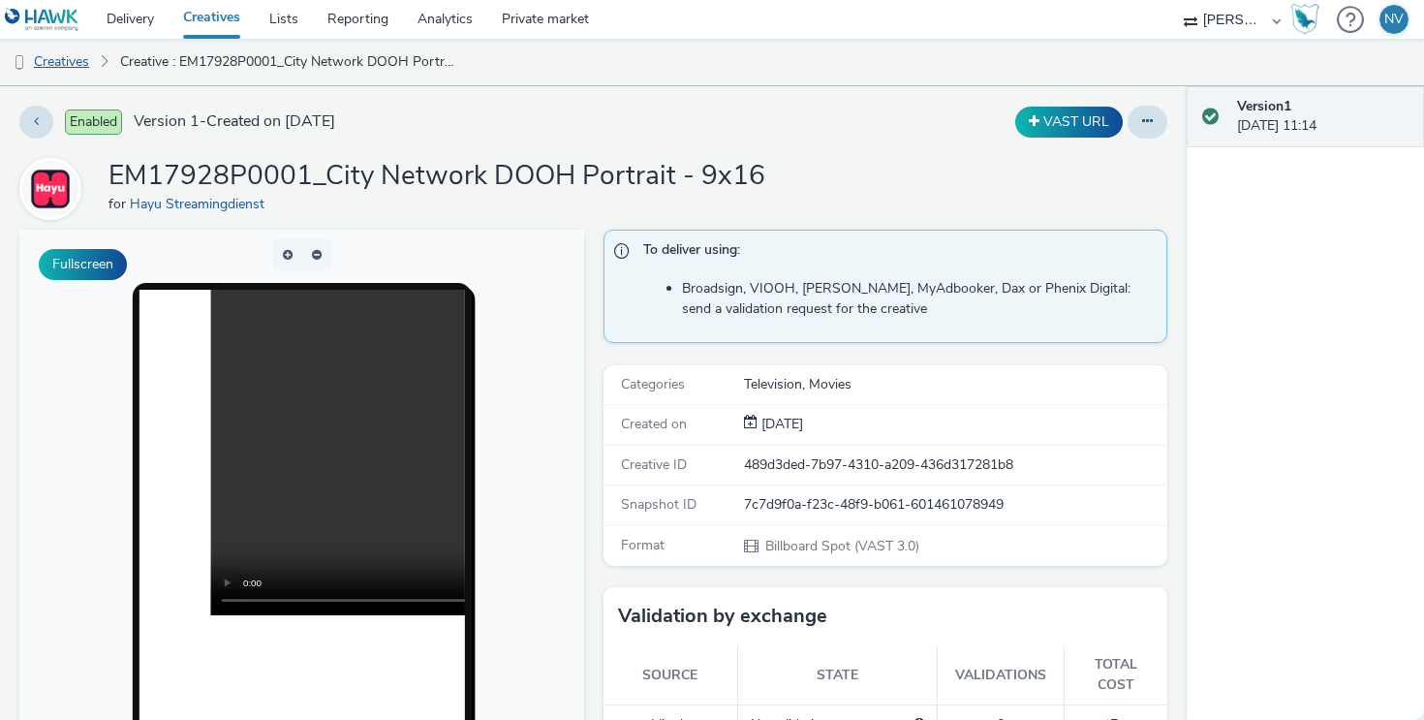
click at [79, 60] on link "Creatives" at bounding box center [49, 62] width 99 height 46
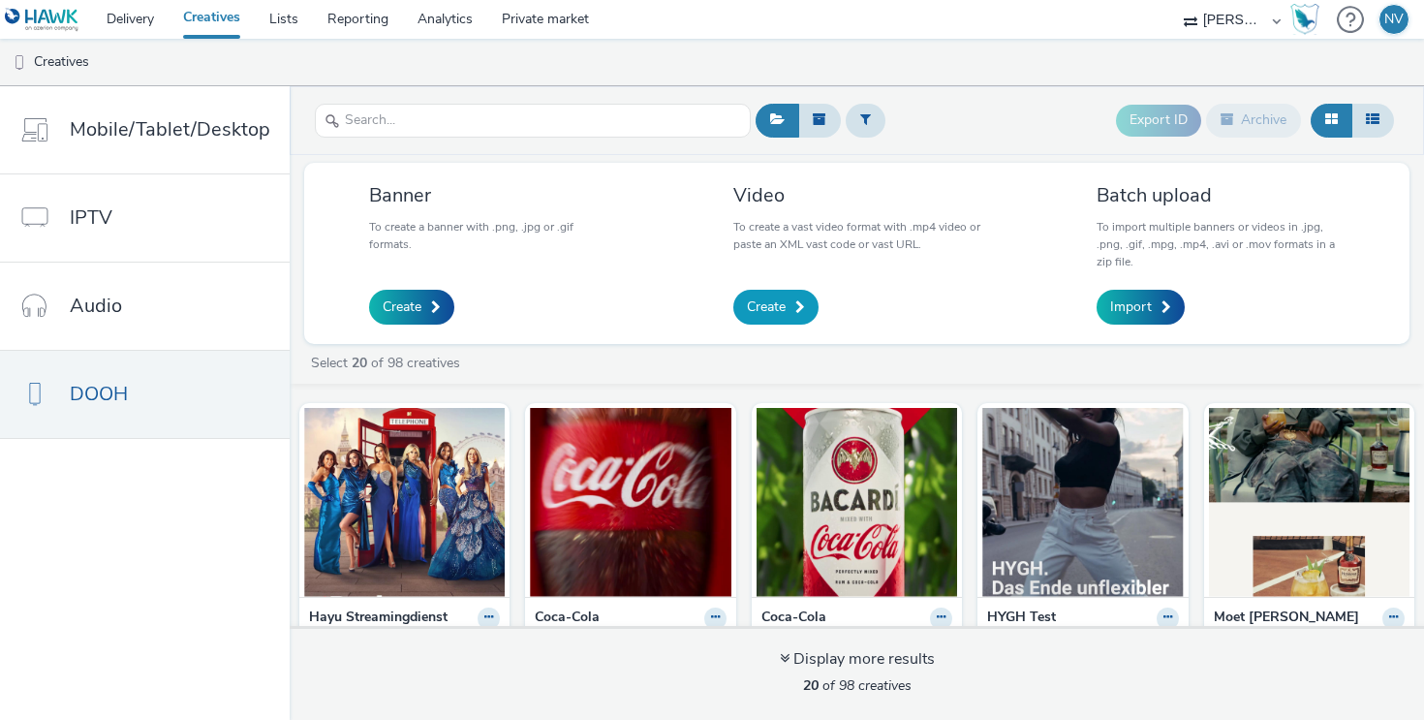
click at [789, 301] on link "Create" at bounding box center [775, 307] width 85 height 35
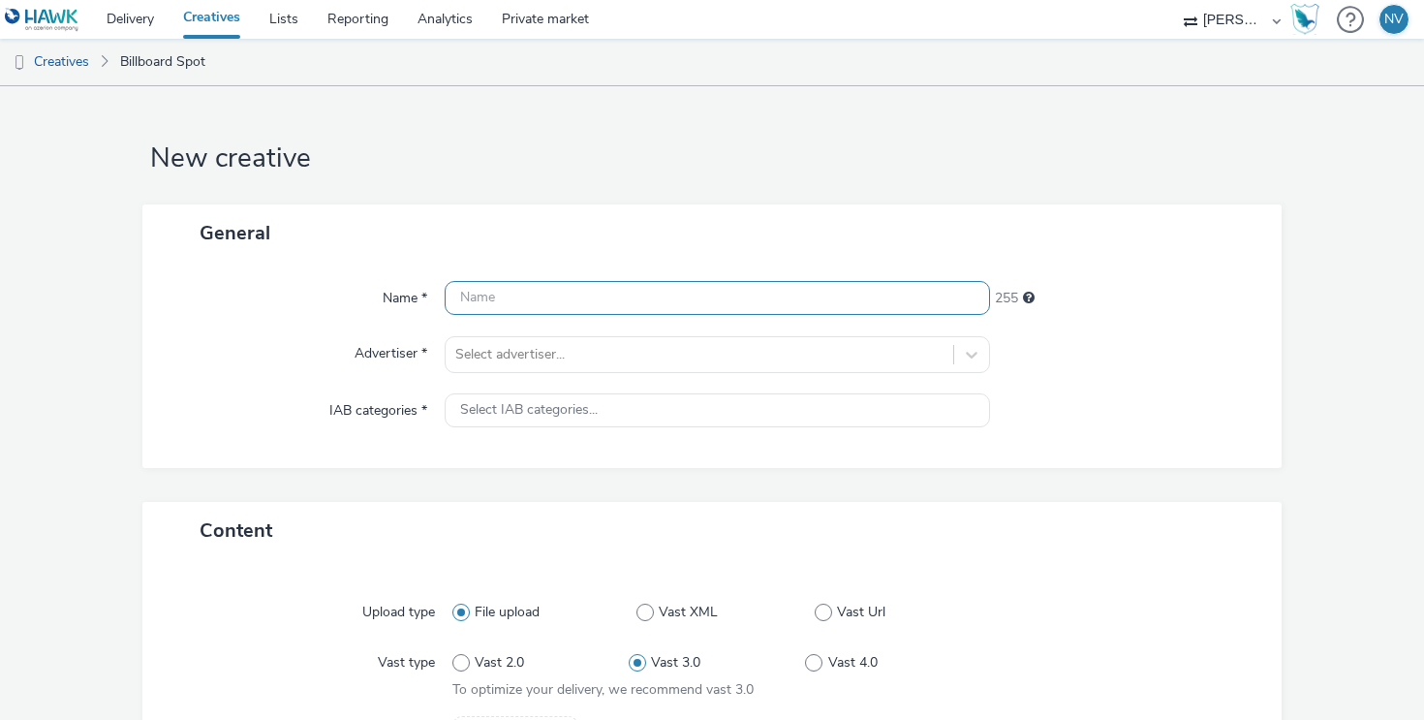
click at [525, 306] on input "text" at bounding box center [717, 298] width 545 height 34
paste input "EM17928P0001_Premium Network DOOH - [GEOGRAPHIC_DATA] - Portrait - 9x16"
type input "EM17928P0001_Premium Network DOOH - [GEOGRAPHIC_DATA] - Portrait - 9x16"
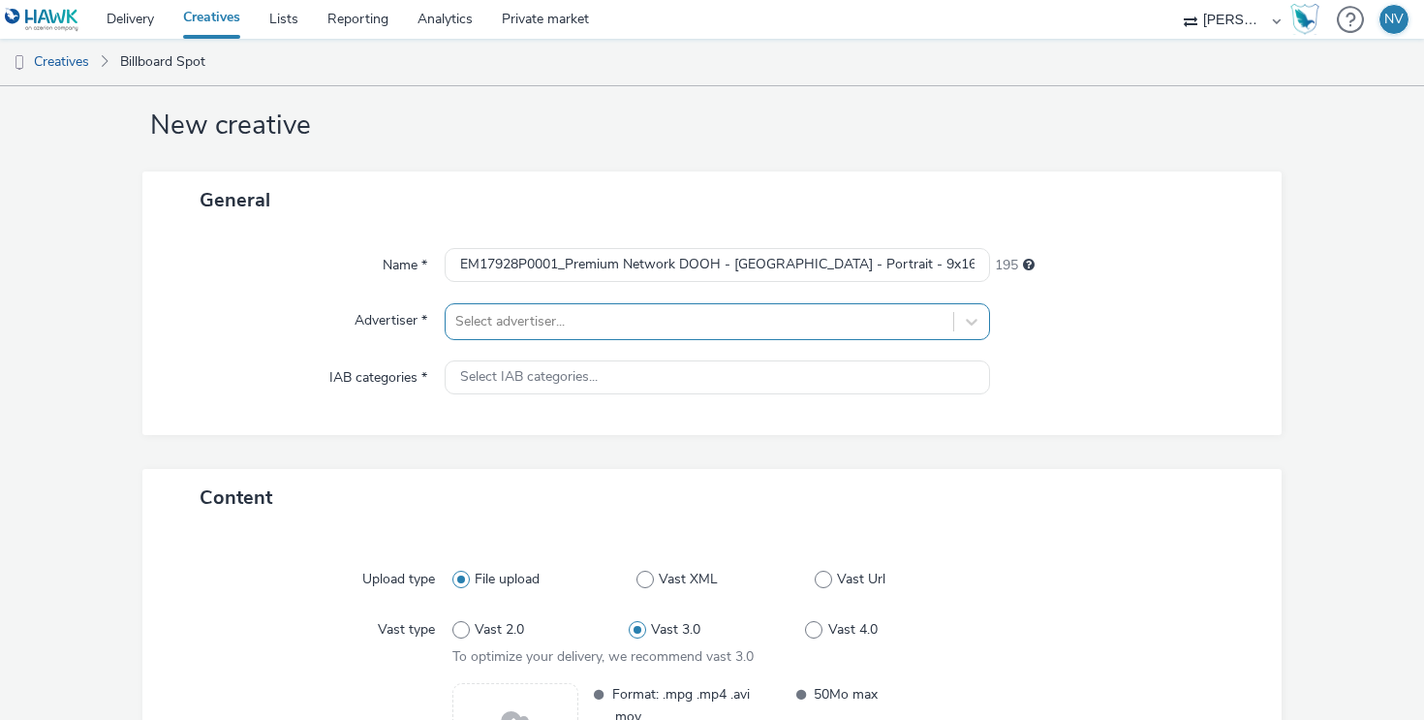
click at [838, 340] on div "Select advertiser..." at bounding box center [717, 321] width 545 height 37
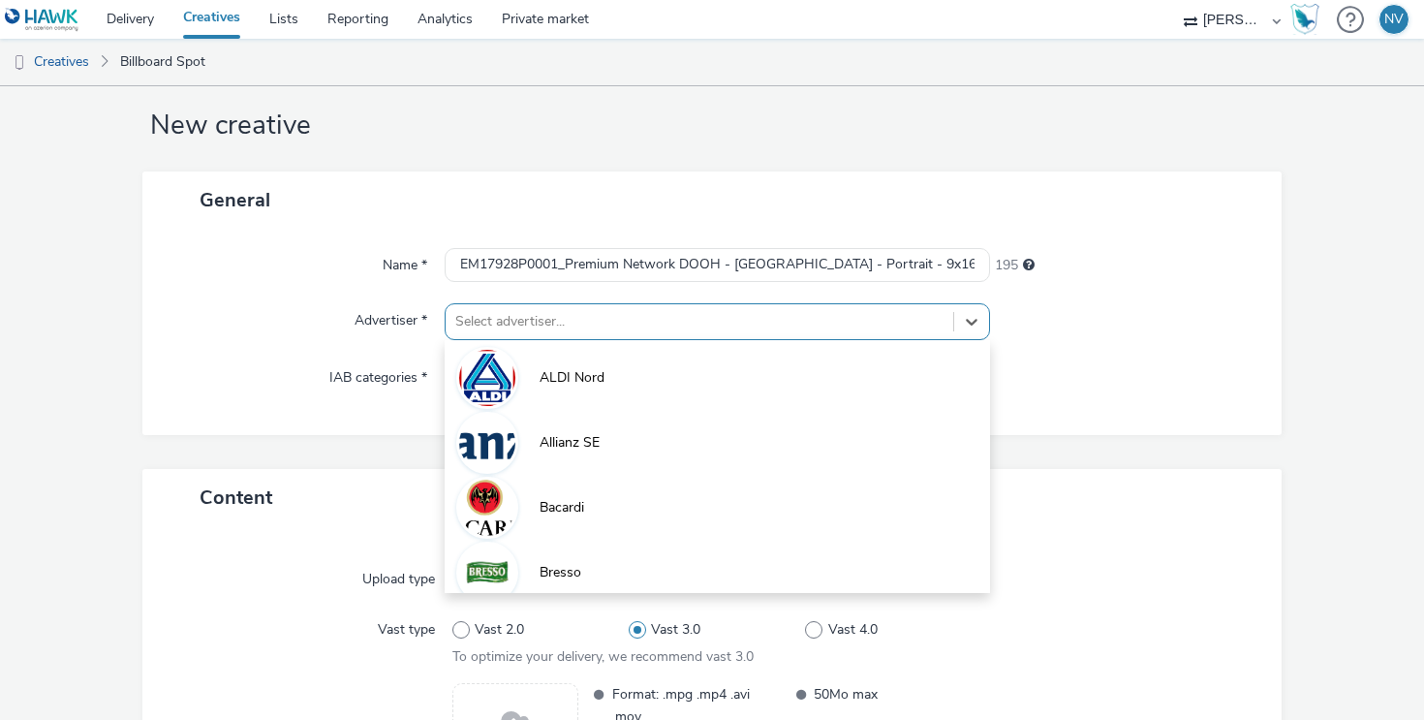
scroll to position [38, 0]
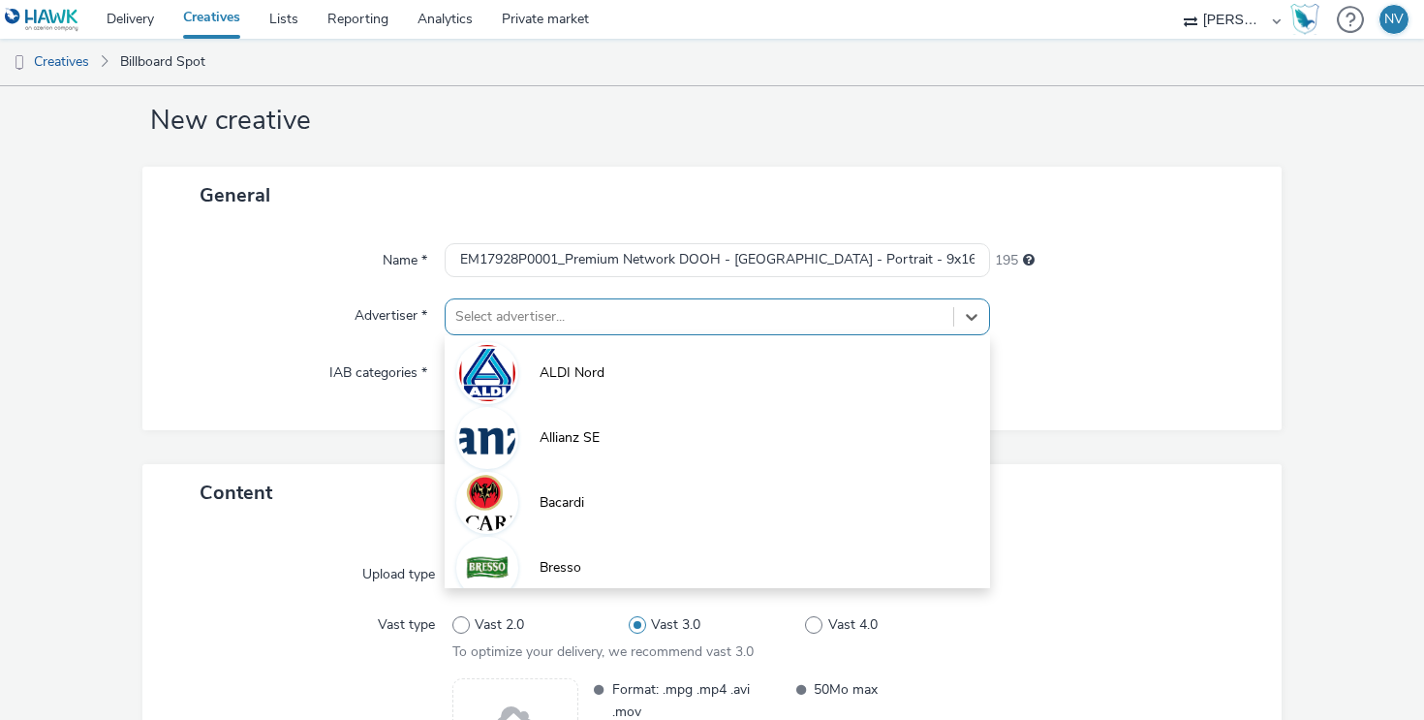
click at [1165, 435] on div "General Name * EM17928P0001_Premium Network DOOH - Berlin - Portrait - 9x16 195…" at bounding box center [711, 315] width 1139 height 297
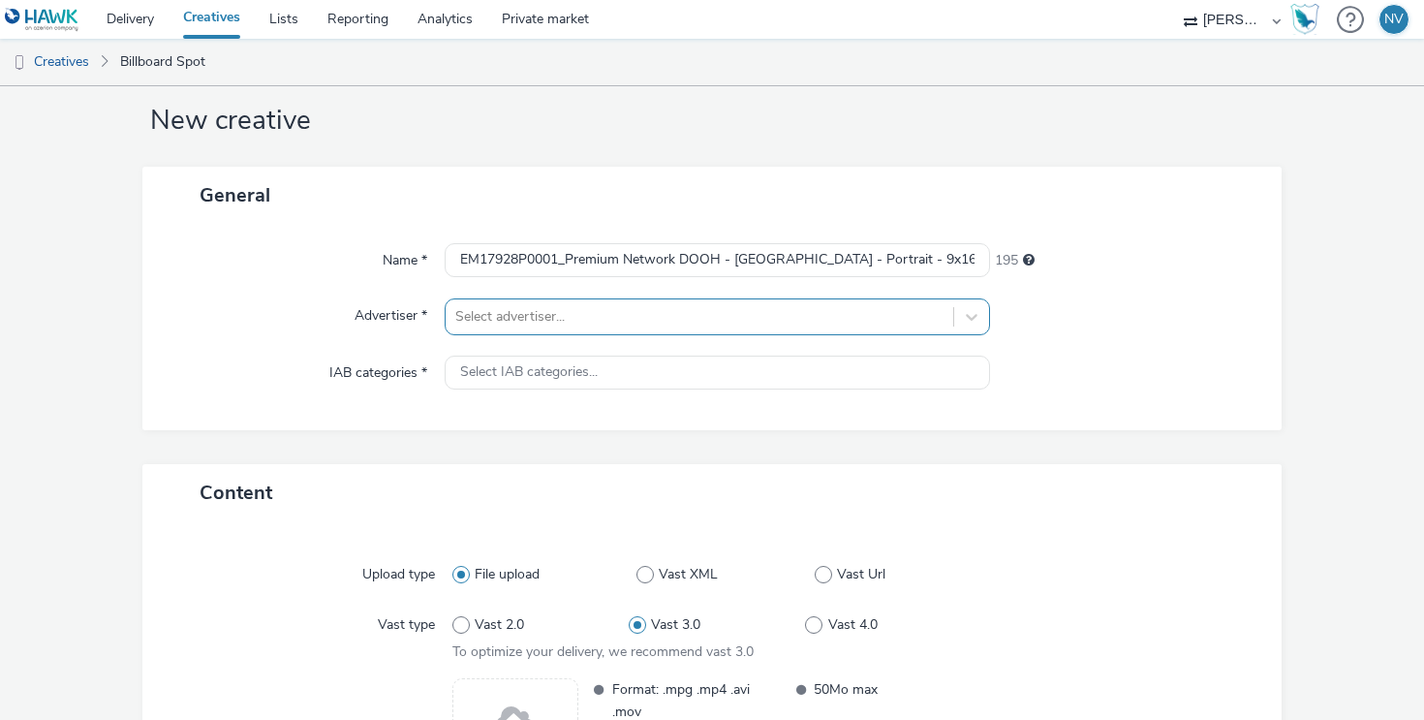
click at [698, 323] on div at bounding box center [699, 316] width 488 height 23
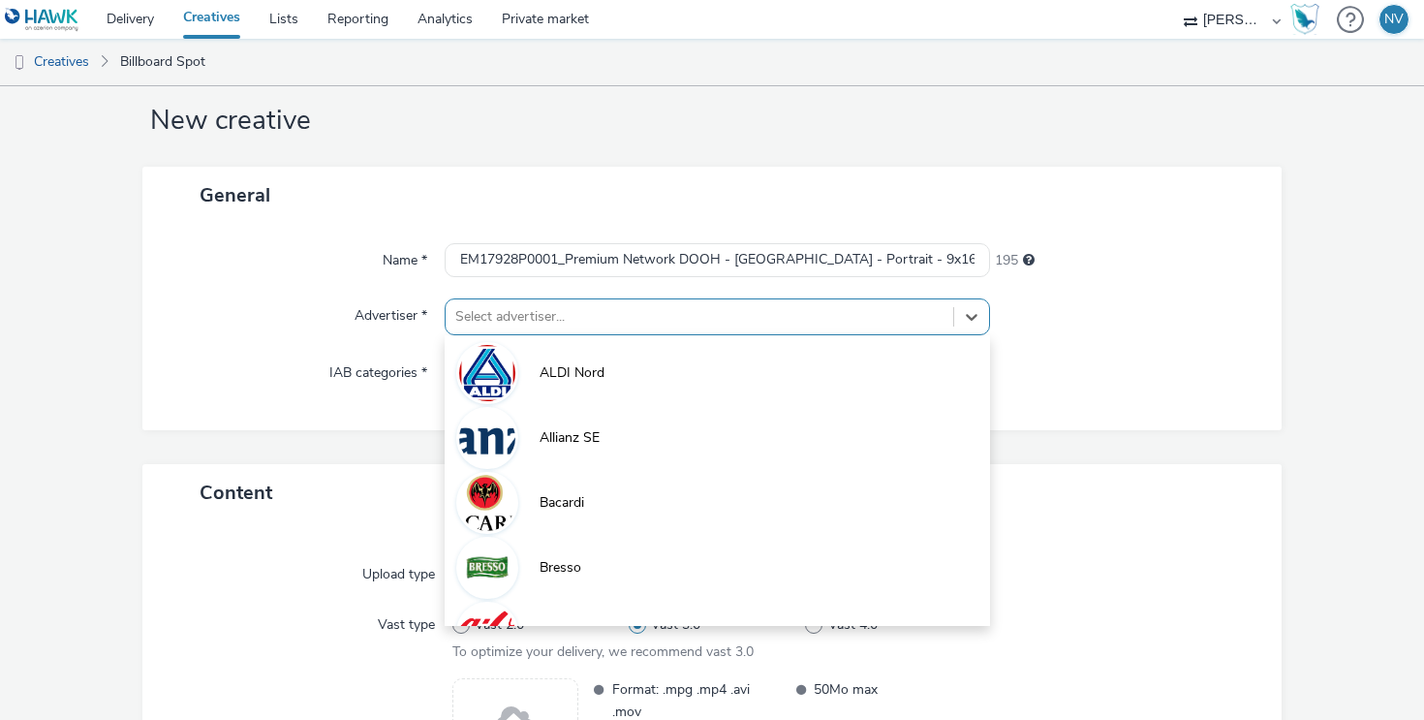
type input "h"
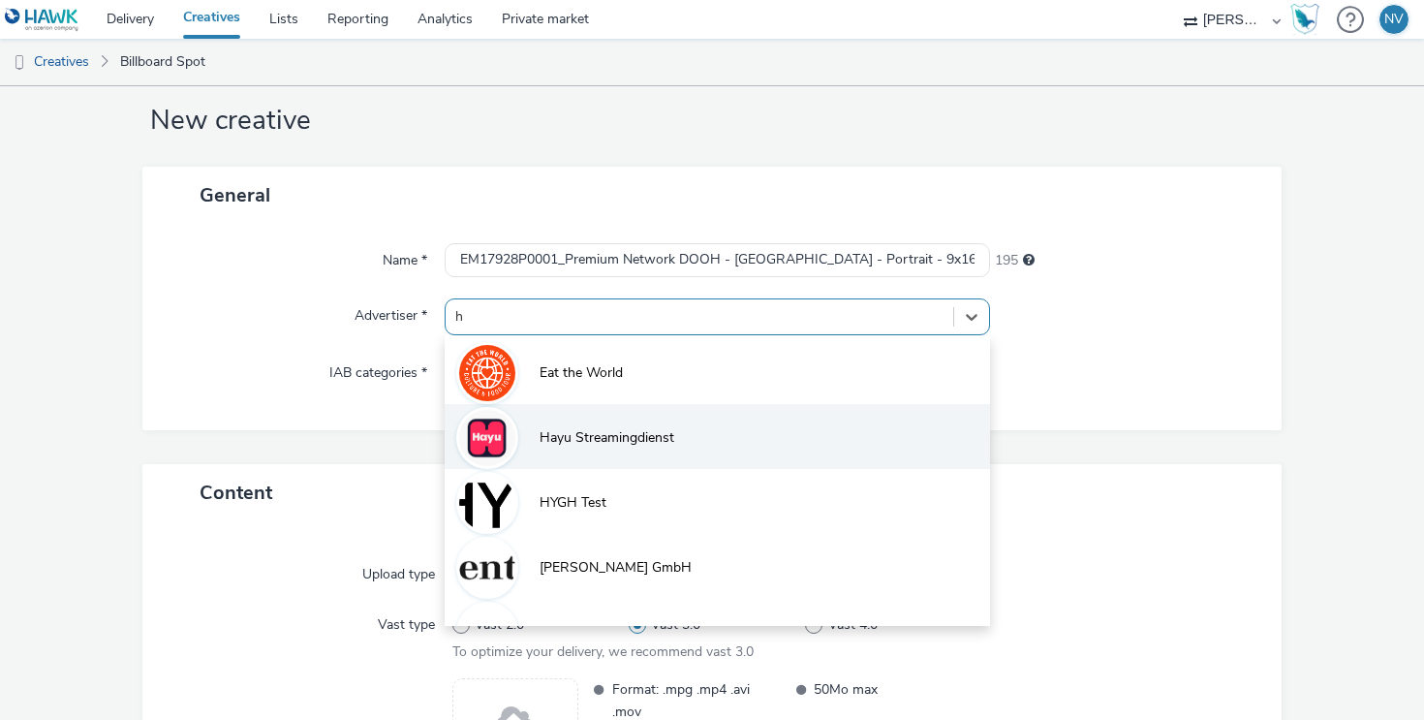
click at [540, 436] on span "Hayu Streamingdienst" at bounding box center [606, 437] width 135 height 19
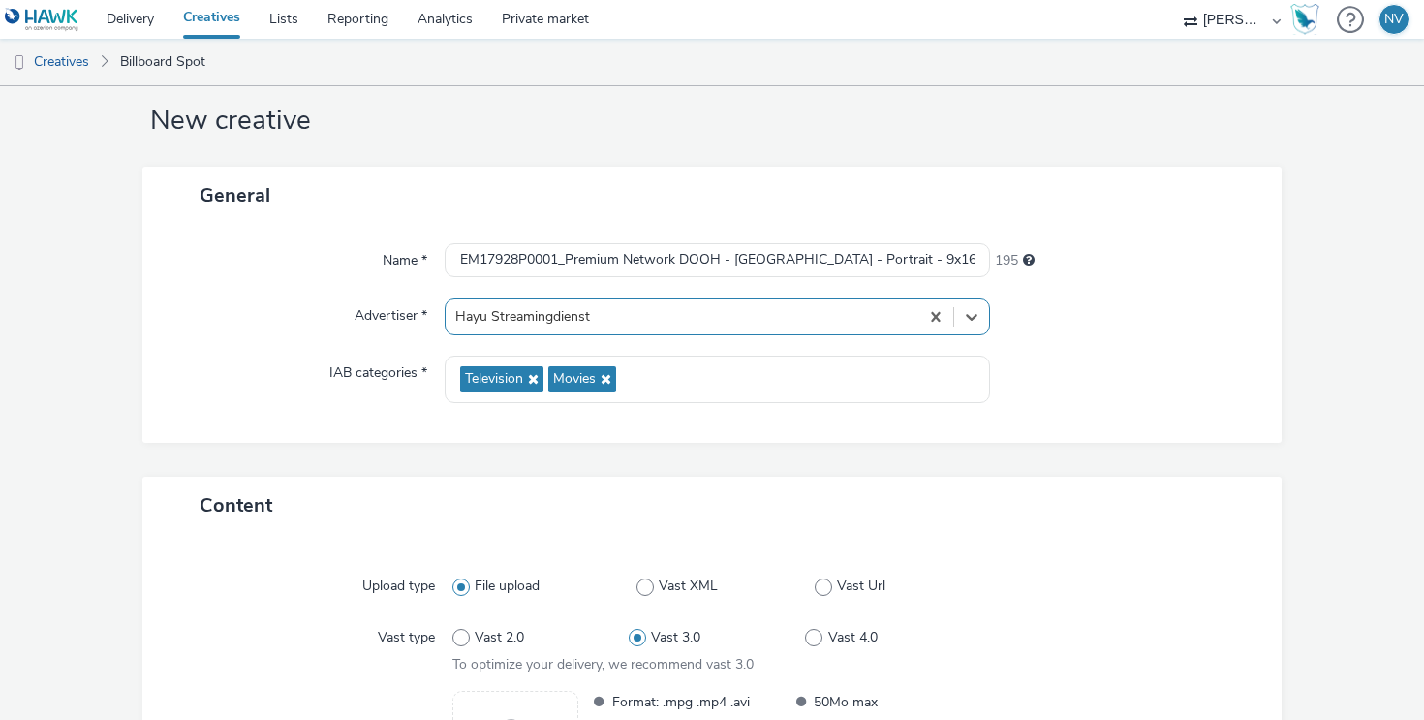
click at [311, 436] on div "Name * EM17928P0001_Premium Network DOOH - Berlin - Portrait - 9x16 195 Adverti…" at bounding box center [711, 333] width 1139 height 219
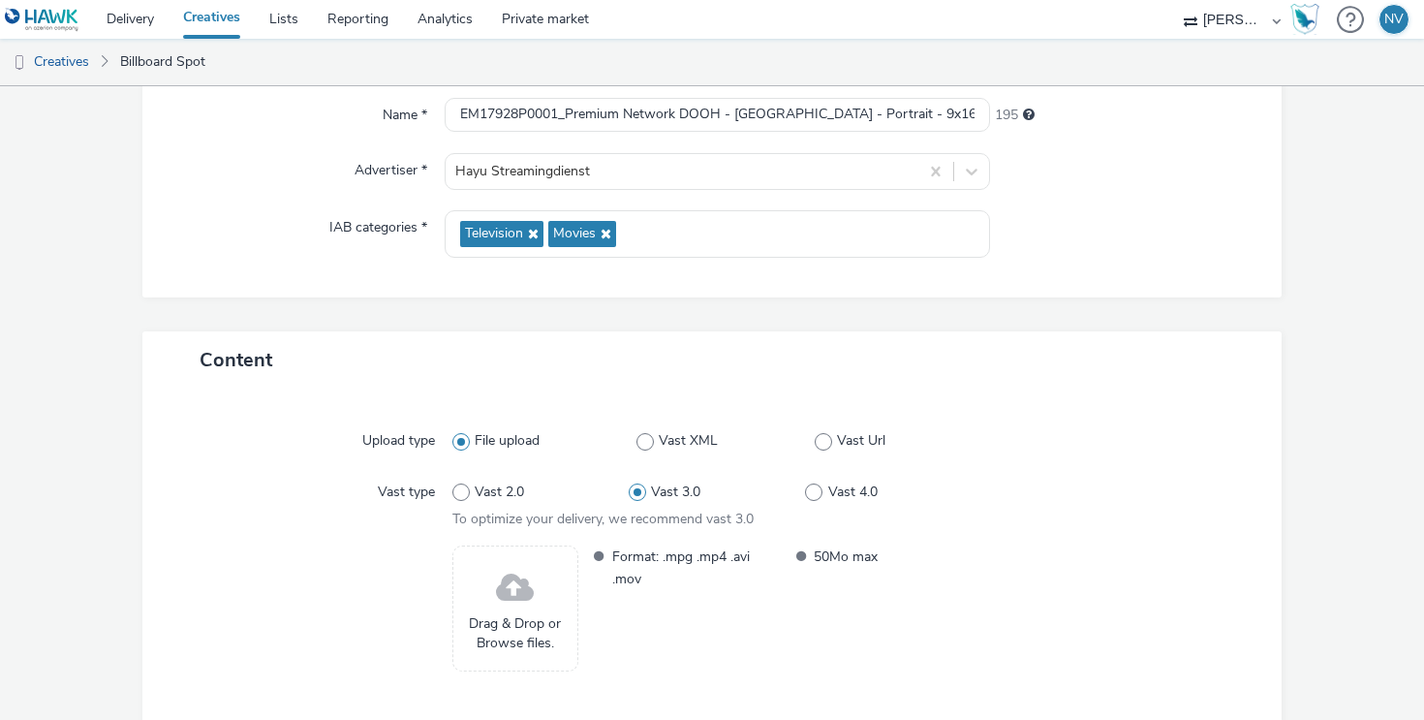
scroll to position [274, 0]
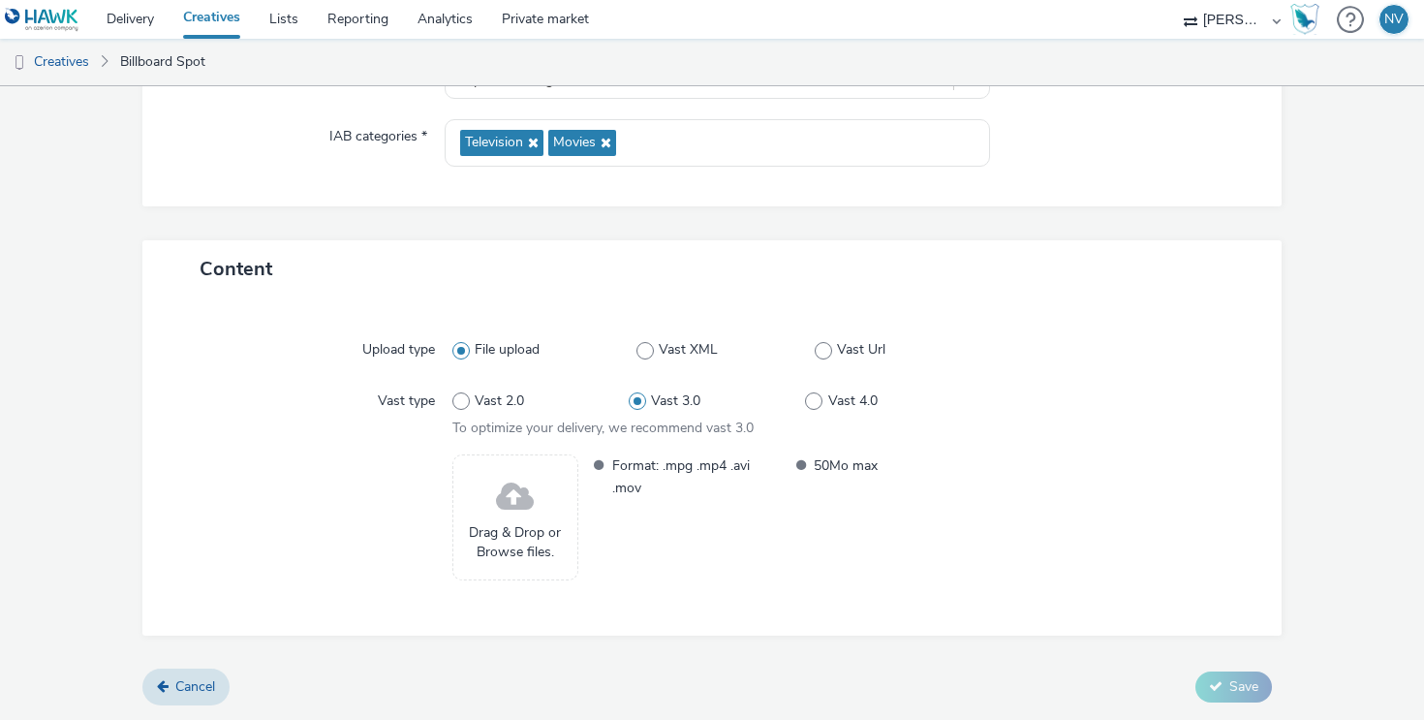
click at [526, 527] on span "Drag & Drop or Browse files." at bounding box center [515, 543] width 105 height 40
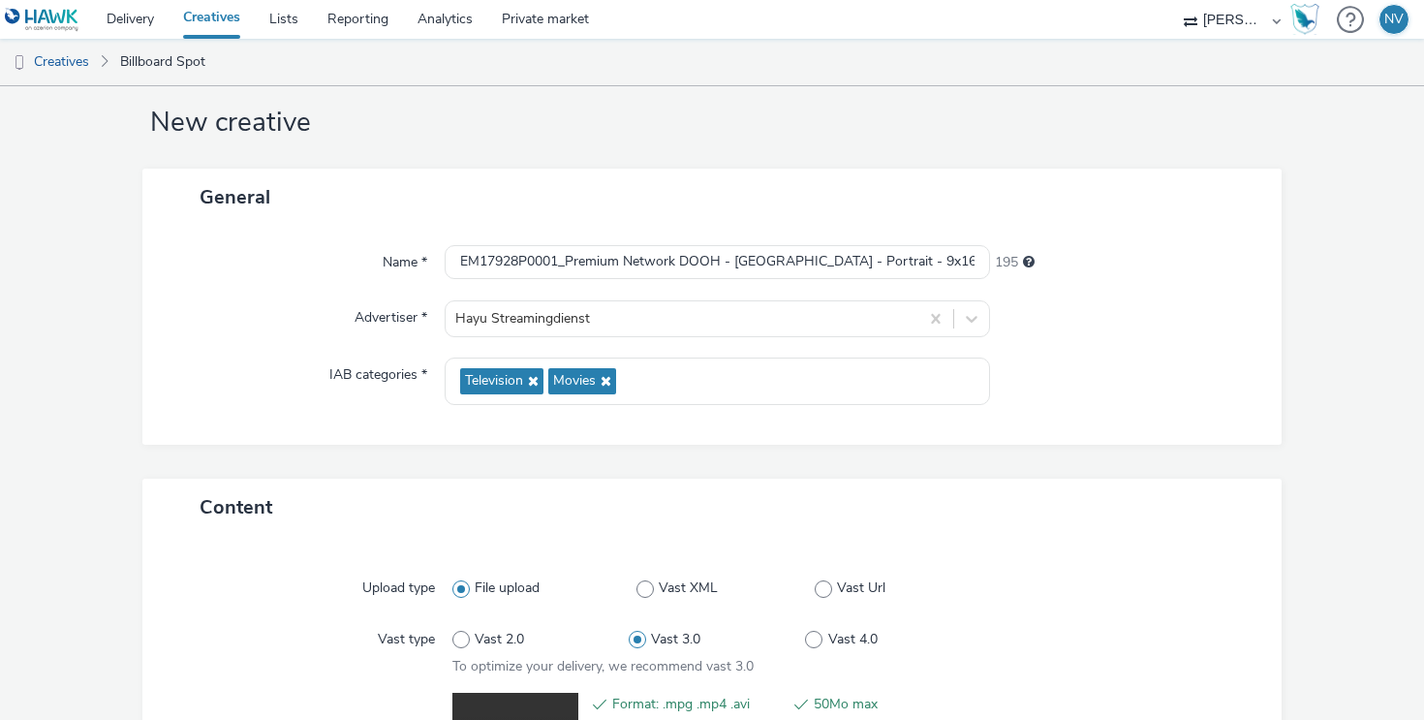
scroll to position [303, 0]
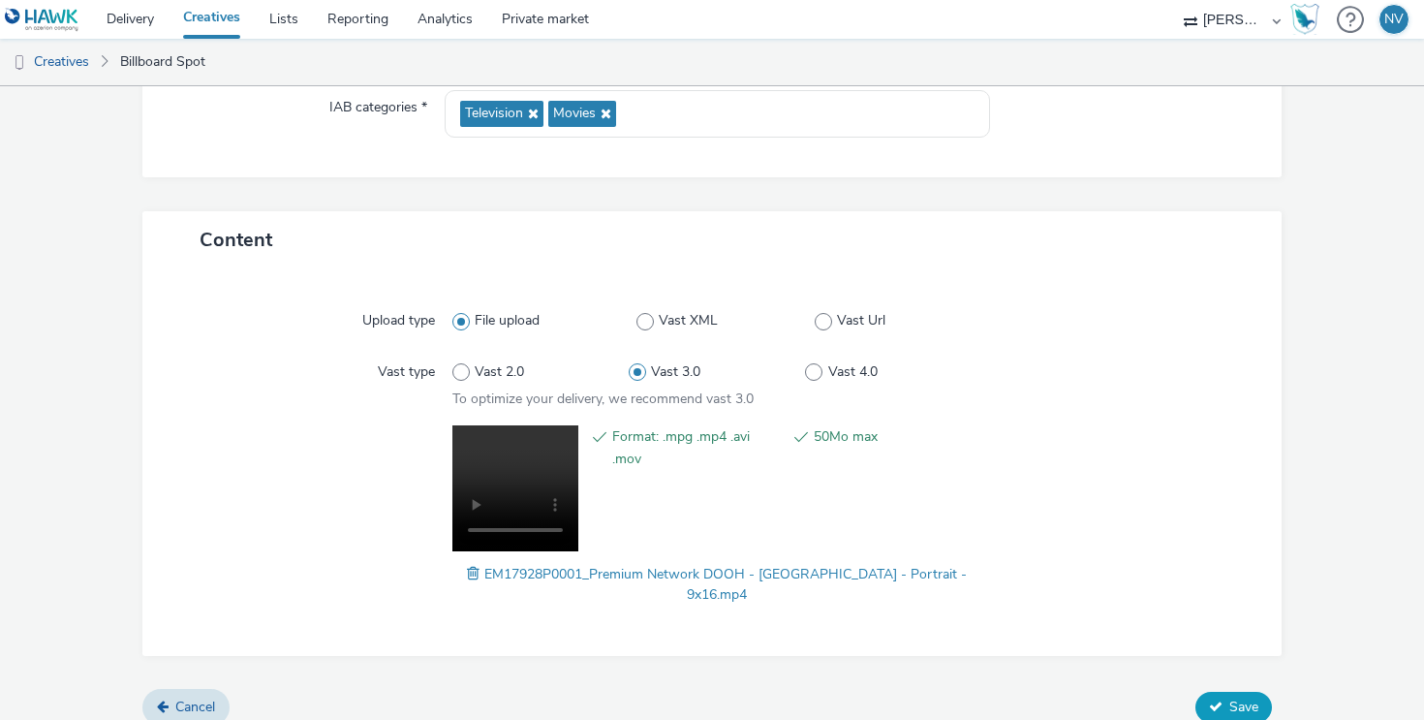
click at [1227, 692] on button "Save" at bounding box center [1233, 707] width 77 height 31
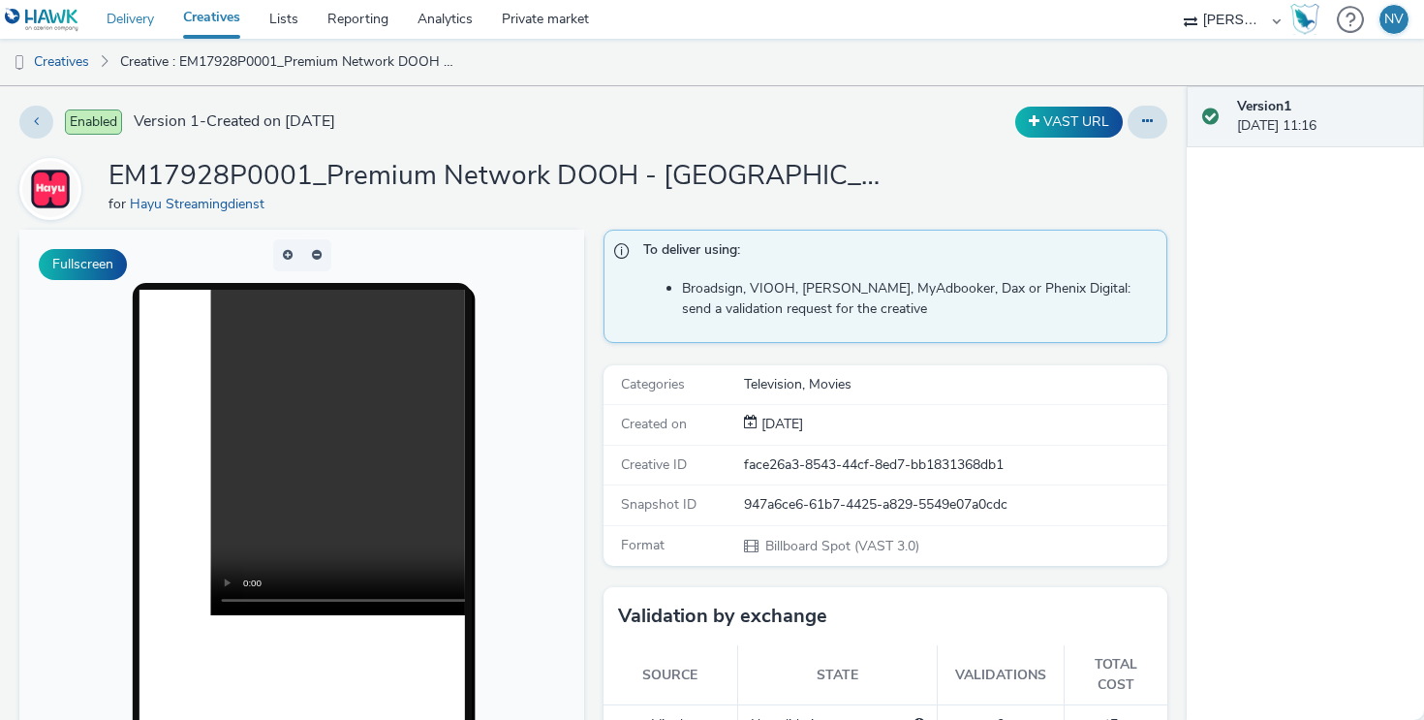
click at [124, 25] on link "Delivery" at bounding box center [130, 19] width 77 height 39
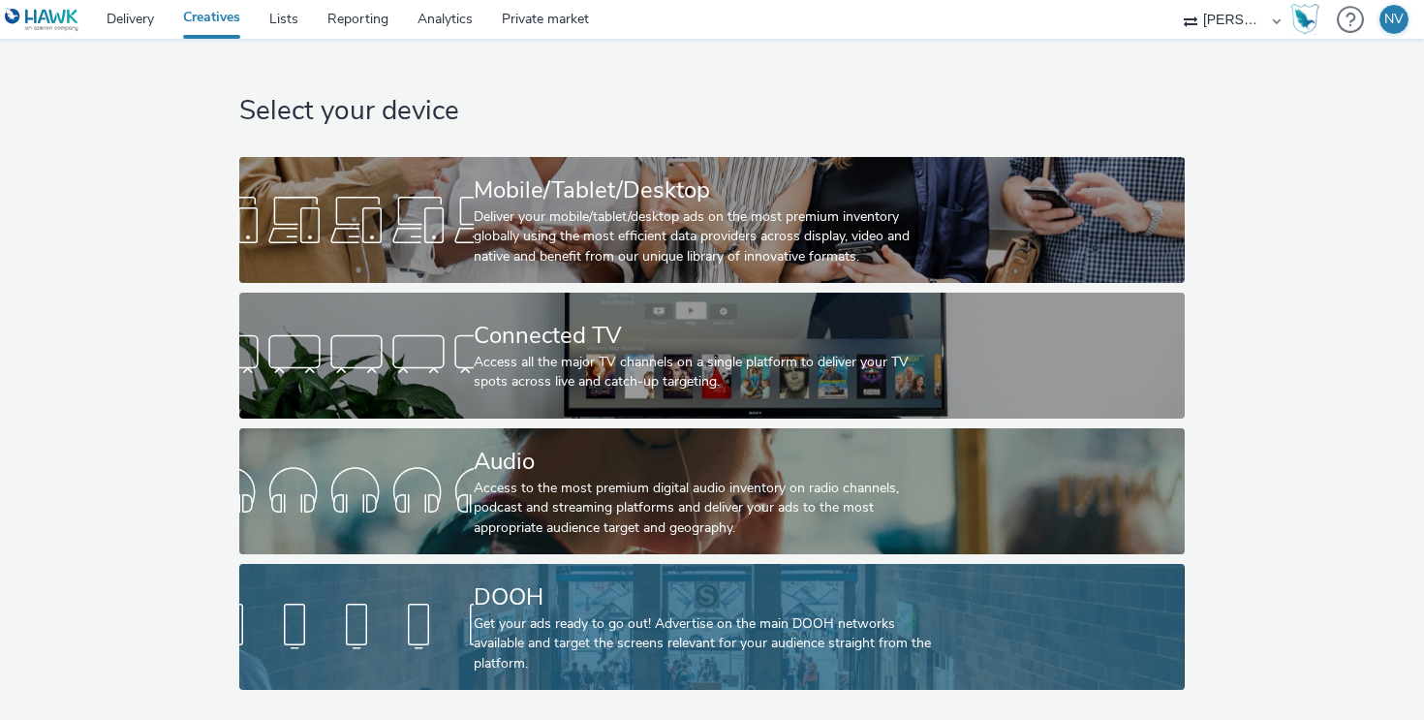
click at [445, 620] on div at bounding box center [356, 627] width 234 height 62
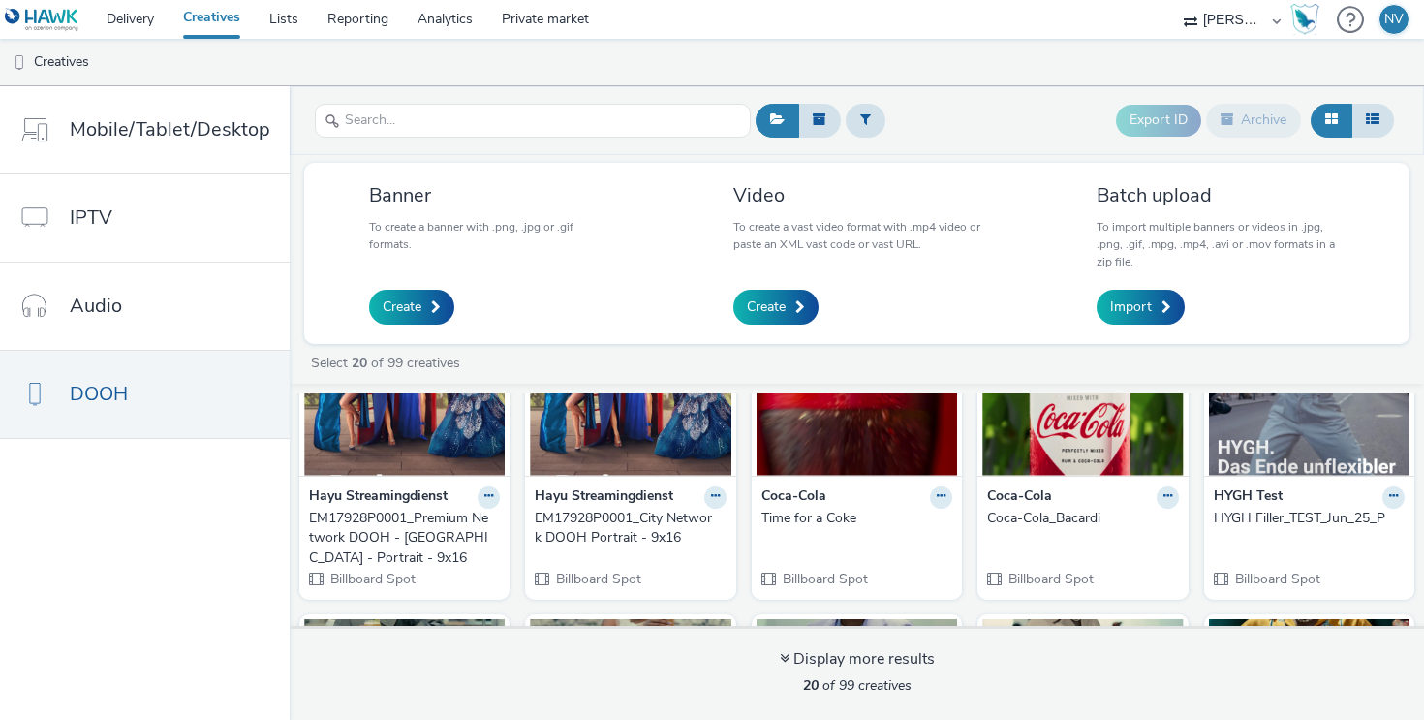
scroll to position [126, 0]
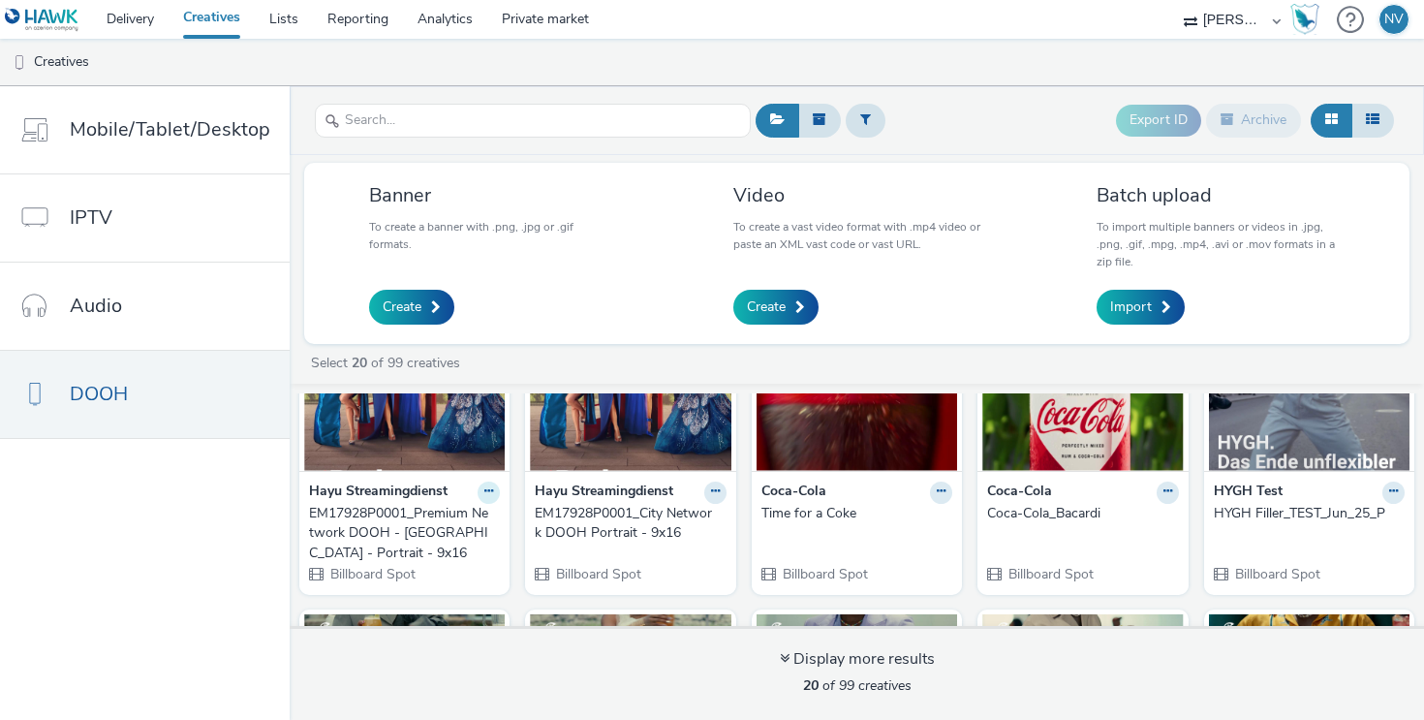
click at [487, 490] on icon at bounding box center [488, 491] width 9 height 12
click at [486, 490] on icon at bounding box center [488, 491] width 9 height 12
click at [500, 495] on button at bounding box center [488, 492] width 22 height 22
click at [714, 493] on icon at bounding box center [715, 491] width 9 height 12
click at [136, 25] on link "Delivery" at bounding box center [130, 19] width 77 height 39
